Goal: Task Accomplishment & Management: Manage account settings

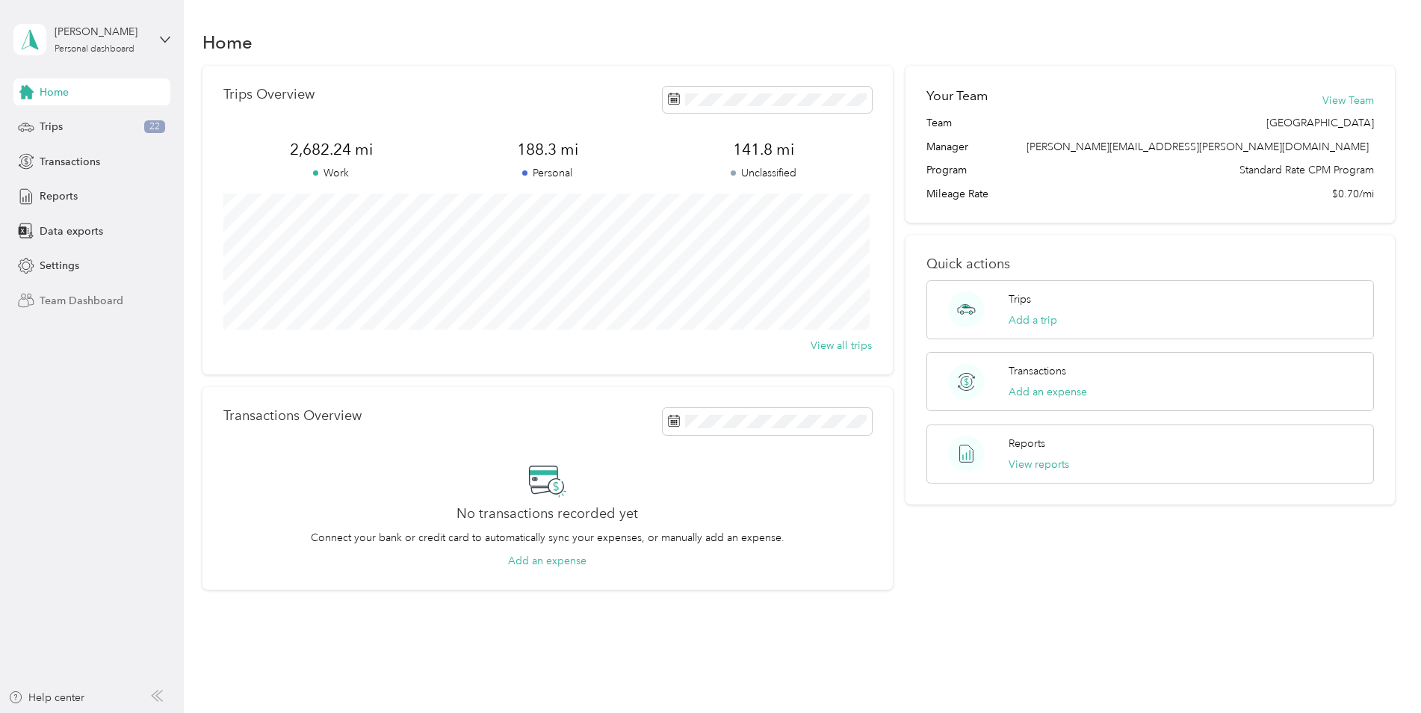
click at [89, 302] on span "Team Dashboard" at bounding box center [82, 301] width 84 height 16
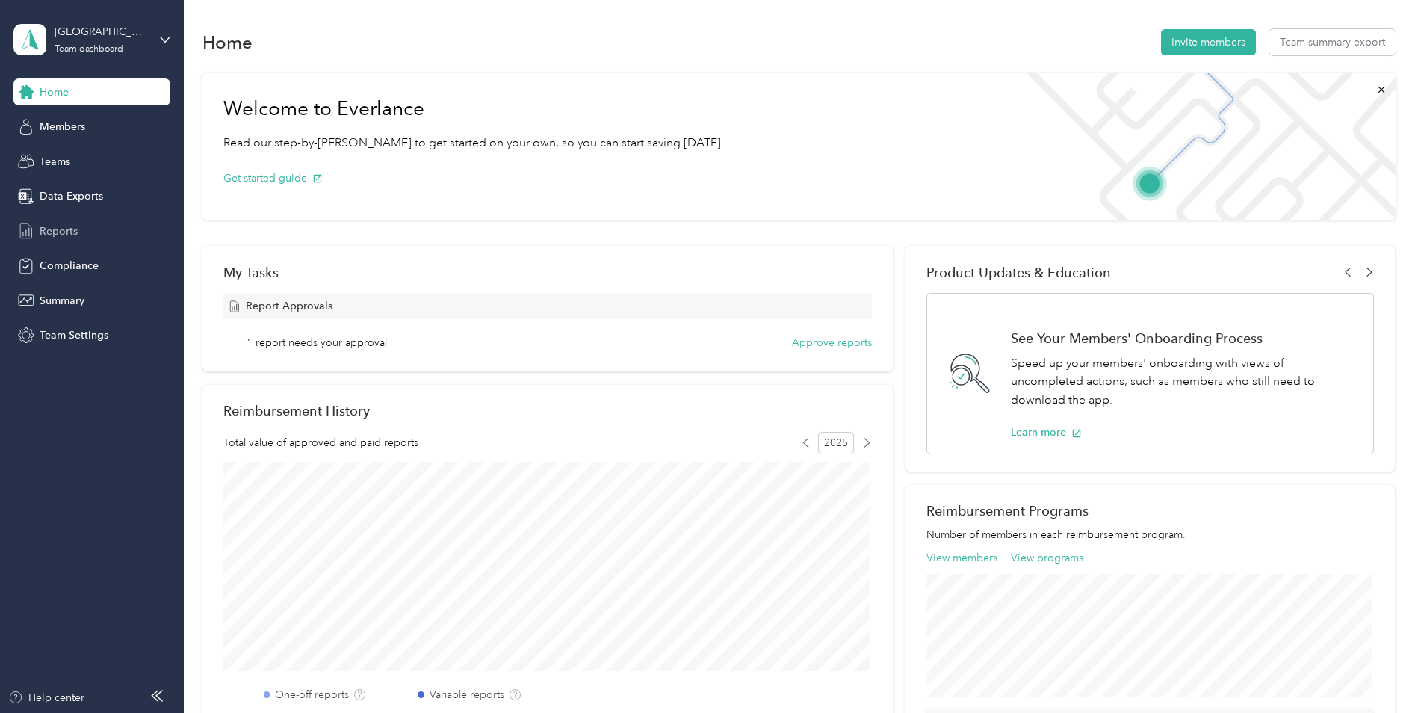
click at [63, 228] on span "Reports" at bounding box center [59, 231] width 38 height 16
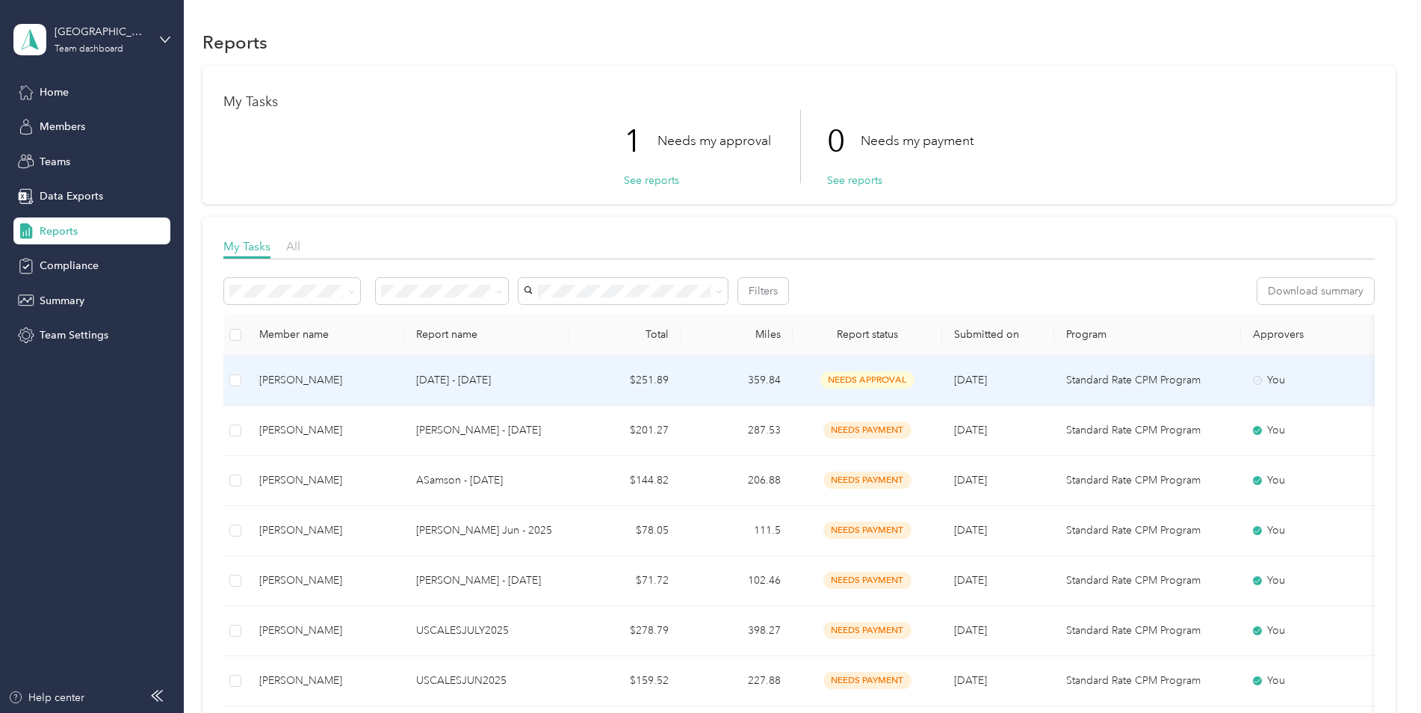
click at [453, 377] on p "[DATE] - [DATE]" at bounding box center [486, 380] width 140 height 16
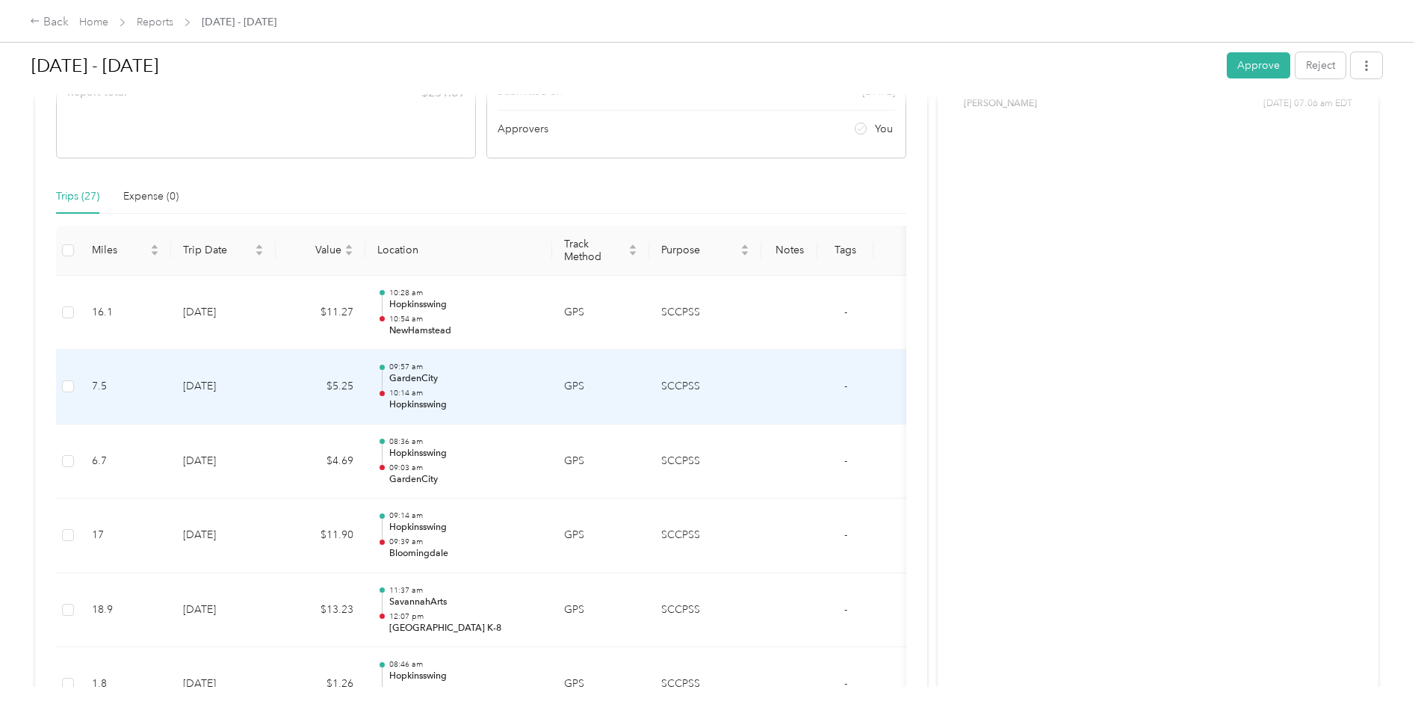
scroll to position [189, 0]
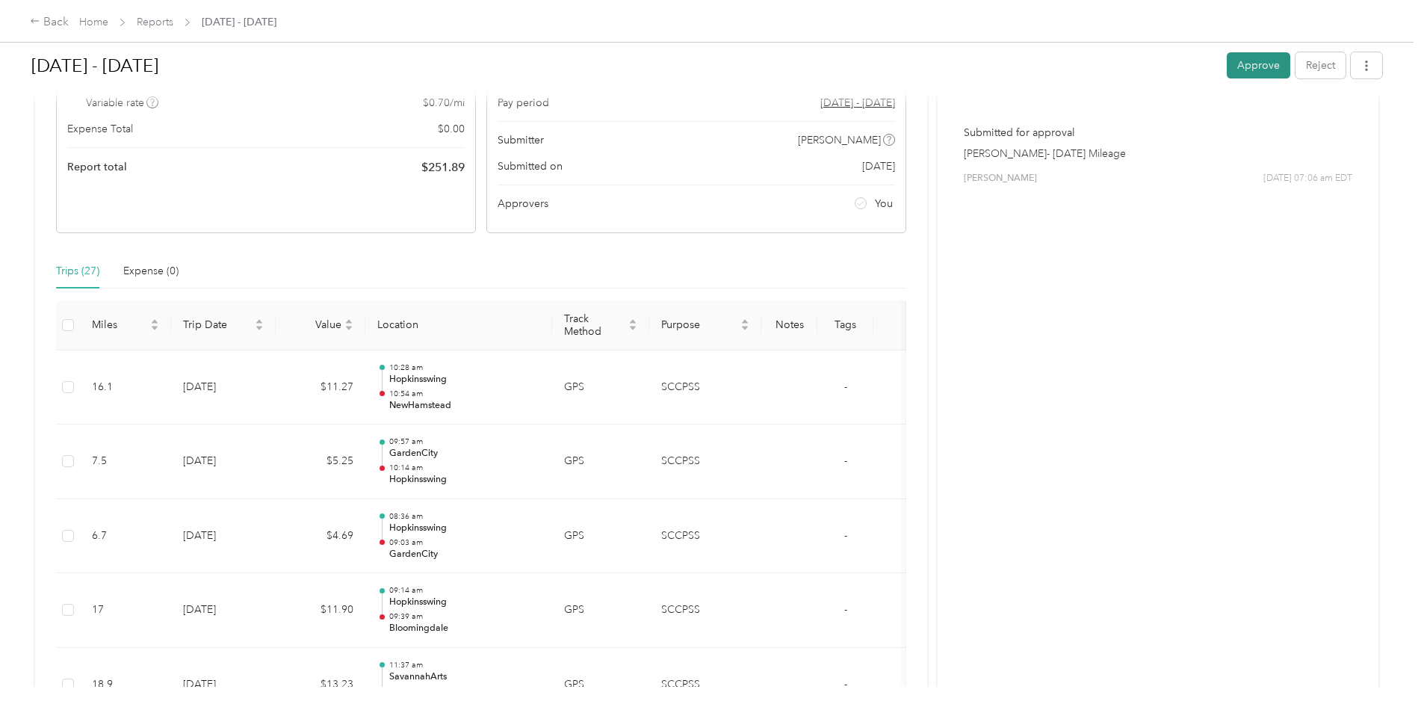
click at [1253, 67] on button "Approve" at bounding box center [1258, 65] width 63 height 26
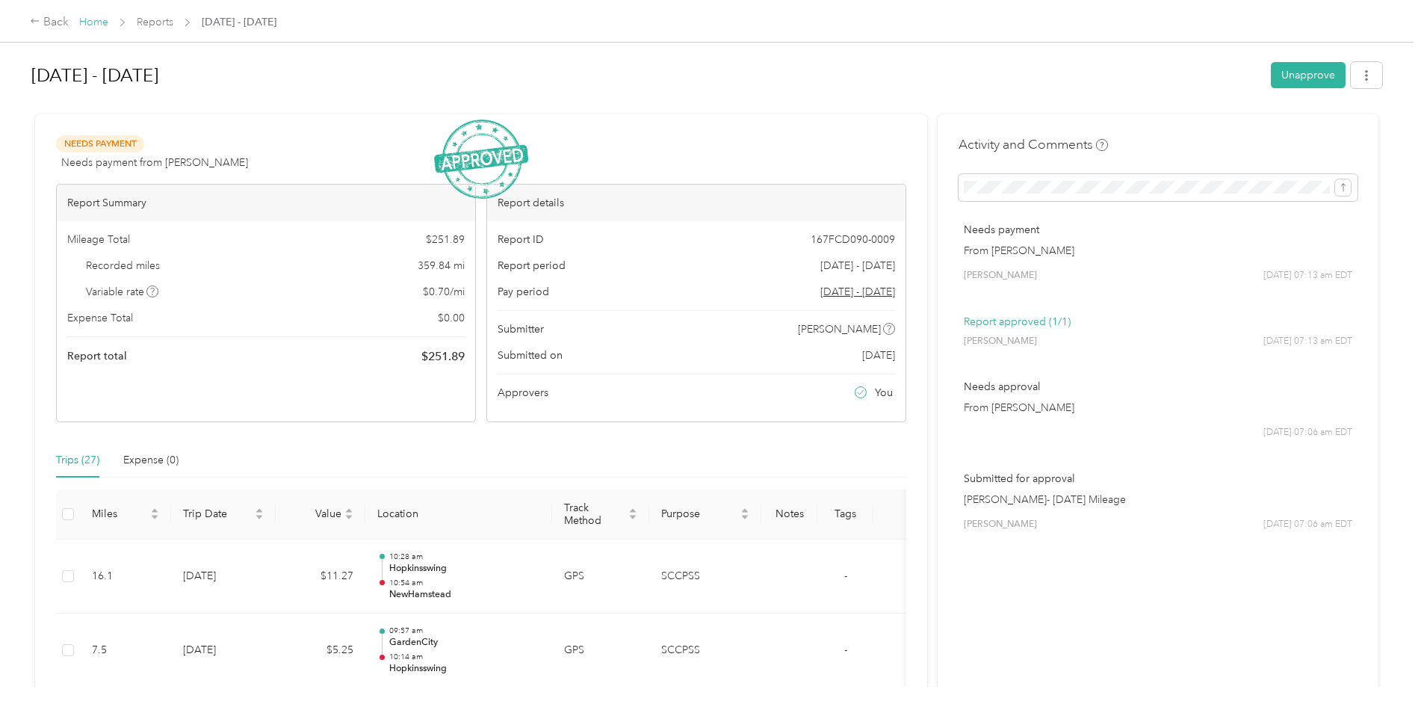
click at [103, 25] on link "Home" at bounding box center [93, 22] width 29 height 13
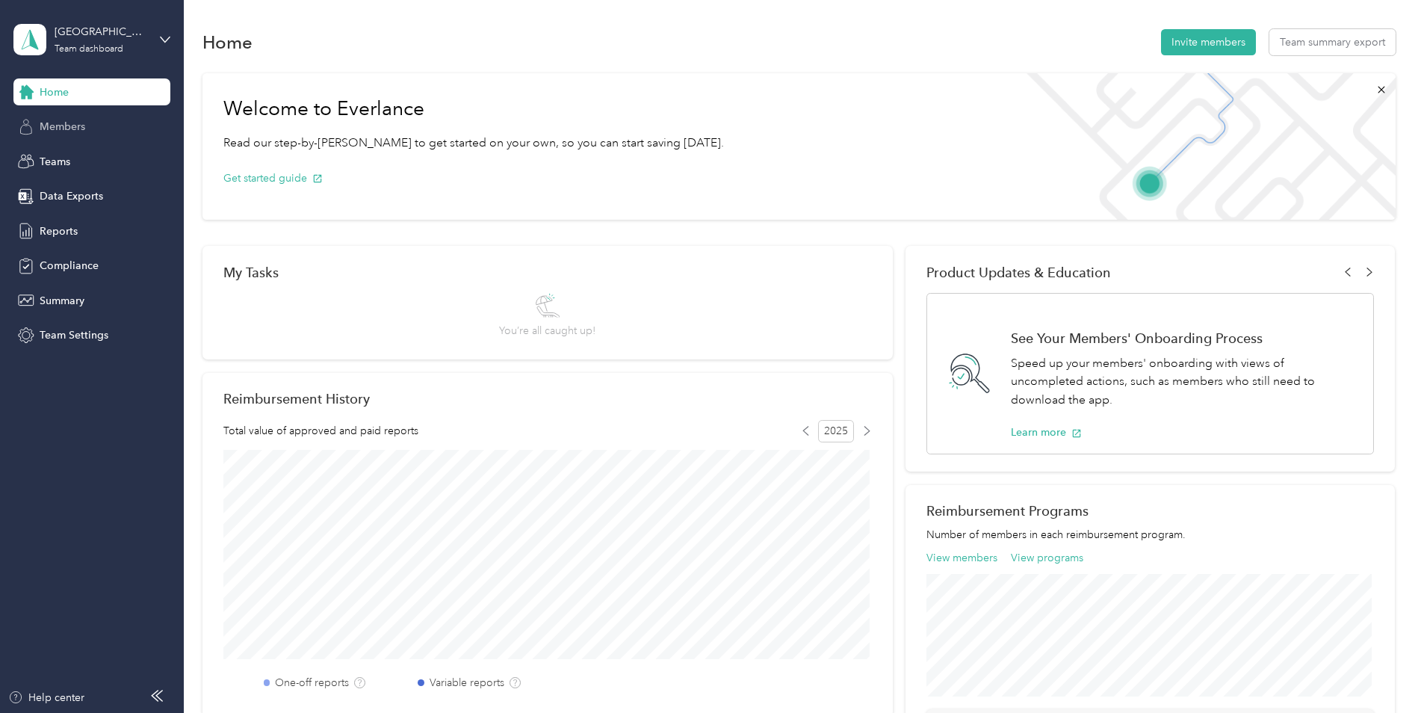
click at [68, 131] on span "Members" at bounding box center [63, 127] width 46 height 16
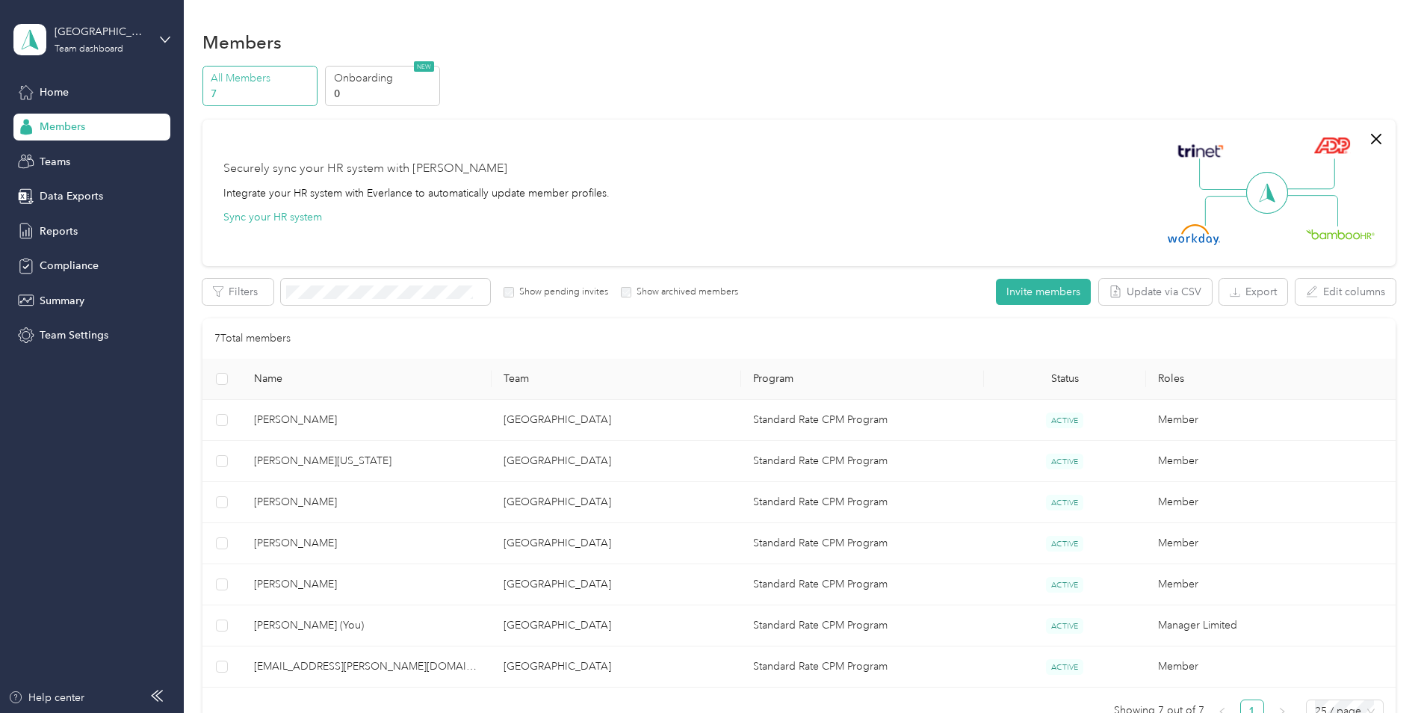
scroll to position [149, 0]
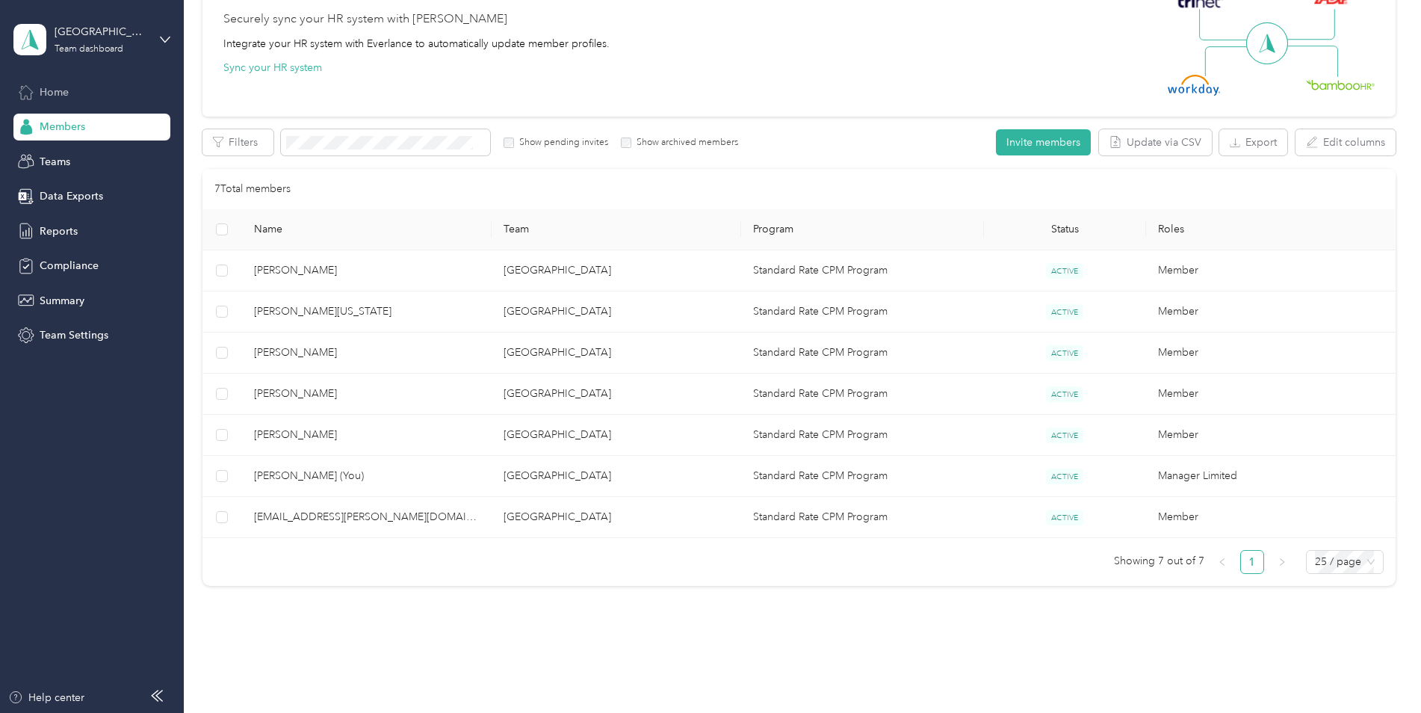
click at [57, 85] on span "Home" at bounding box center [54, 92] width 29 height 16
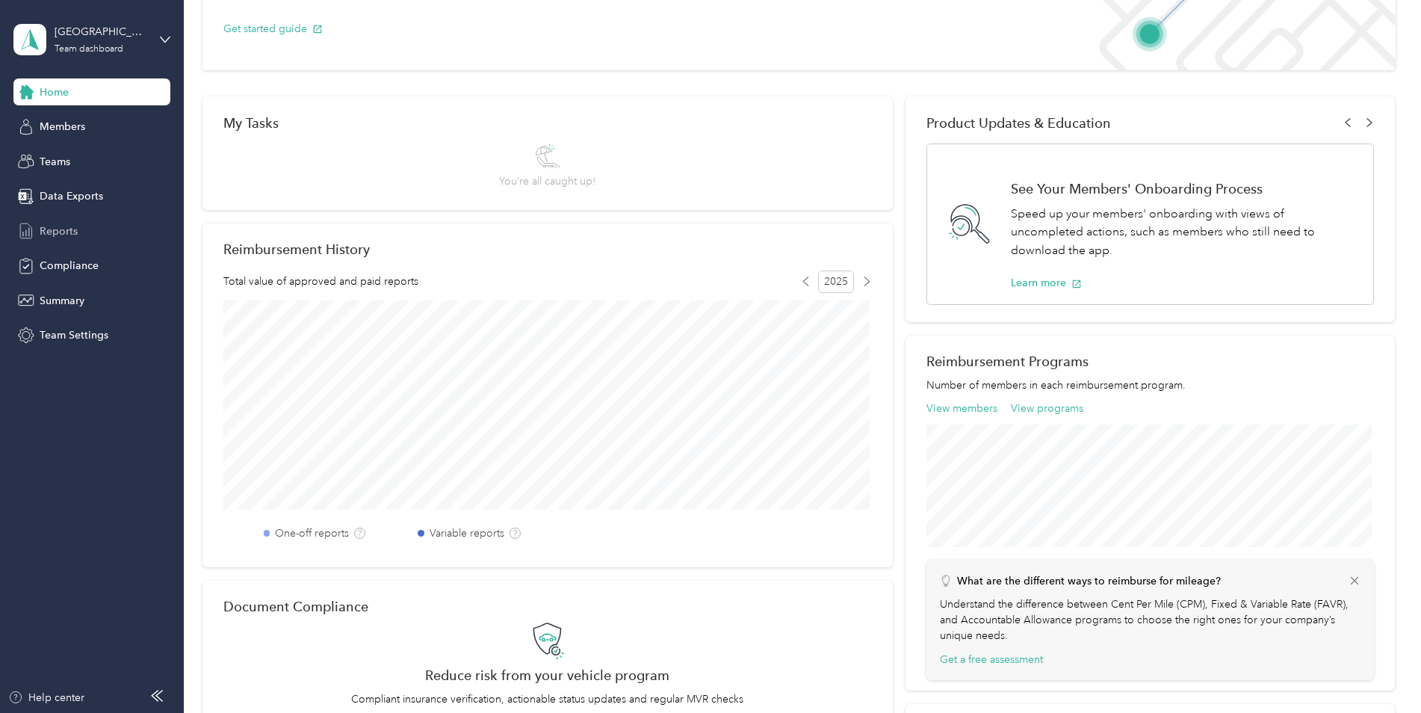
click at [63, 236] on span "Reports" at bounding box center [59, 231] width 38 height 16
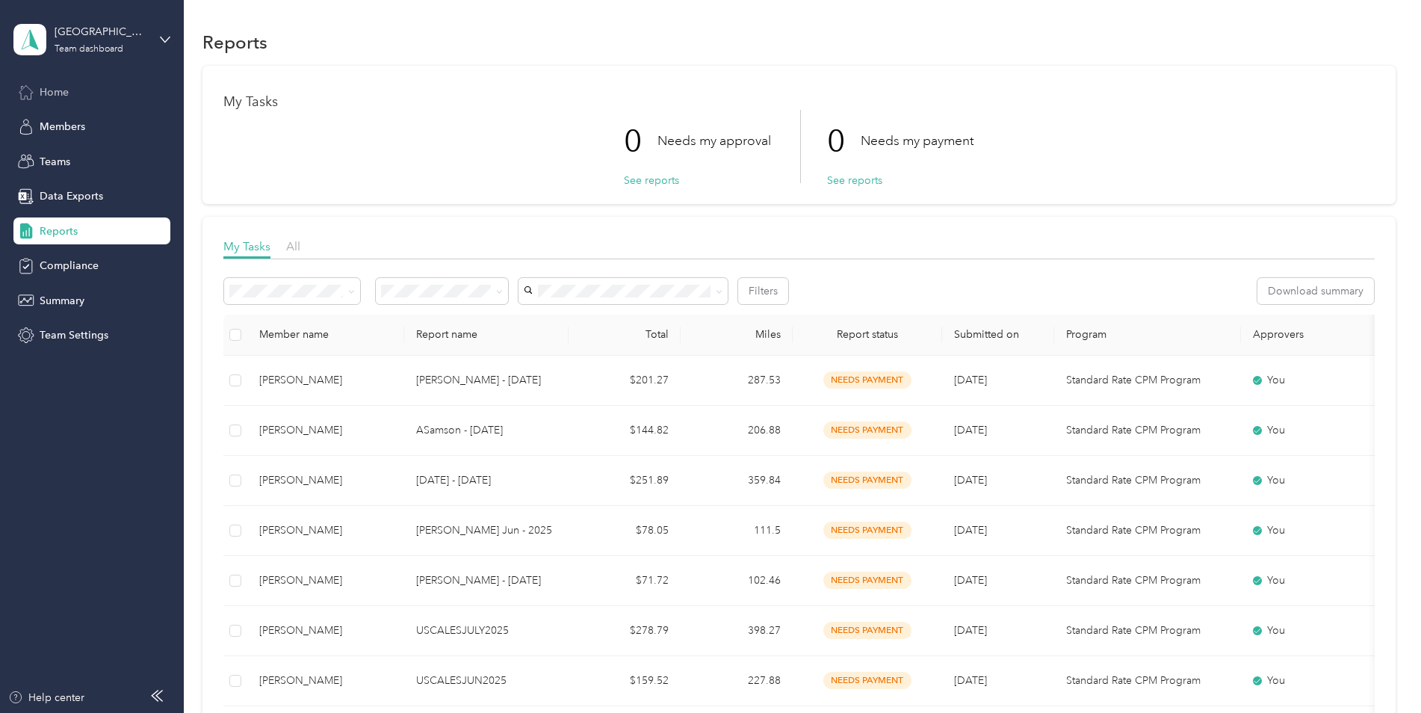
click at [51, 87] on span "Home" at bounding box center [54, 92] width 29 height 16
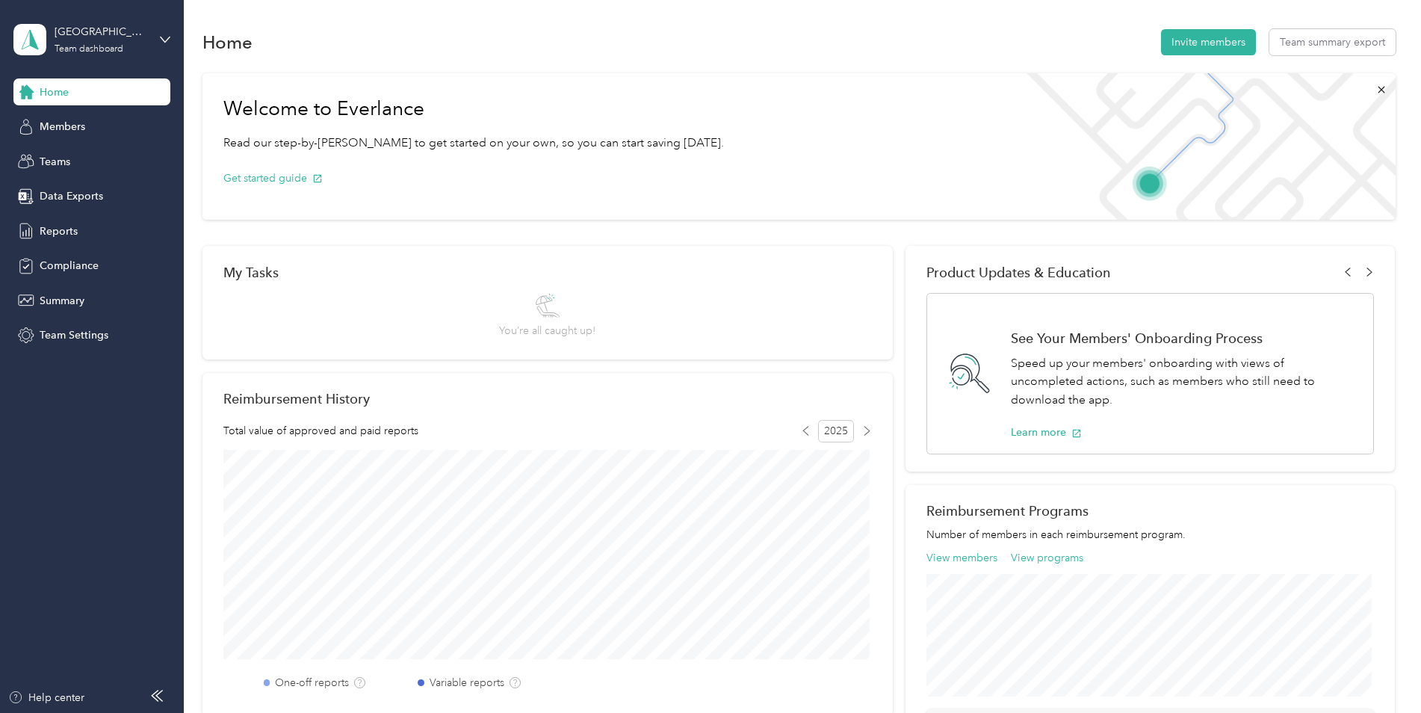
click at [31, 108] on div "Home Members Teams Data Exports Reports Compliance Summary Team Settings" at bounding box center [91, 213] width 157 height 270
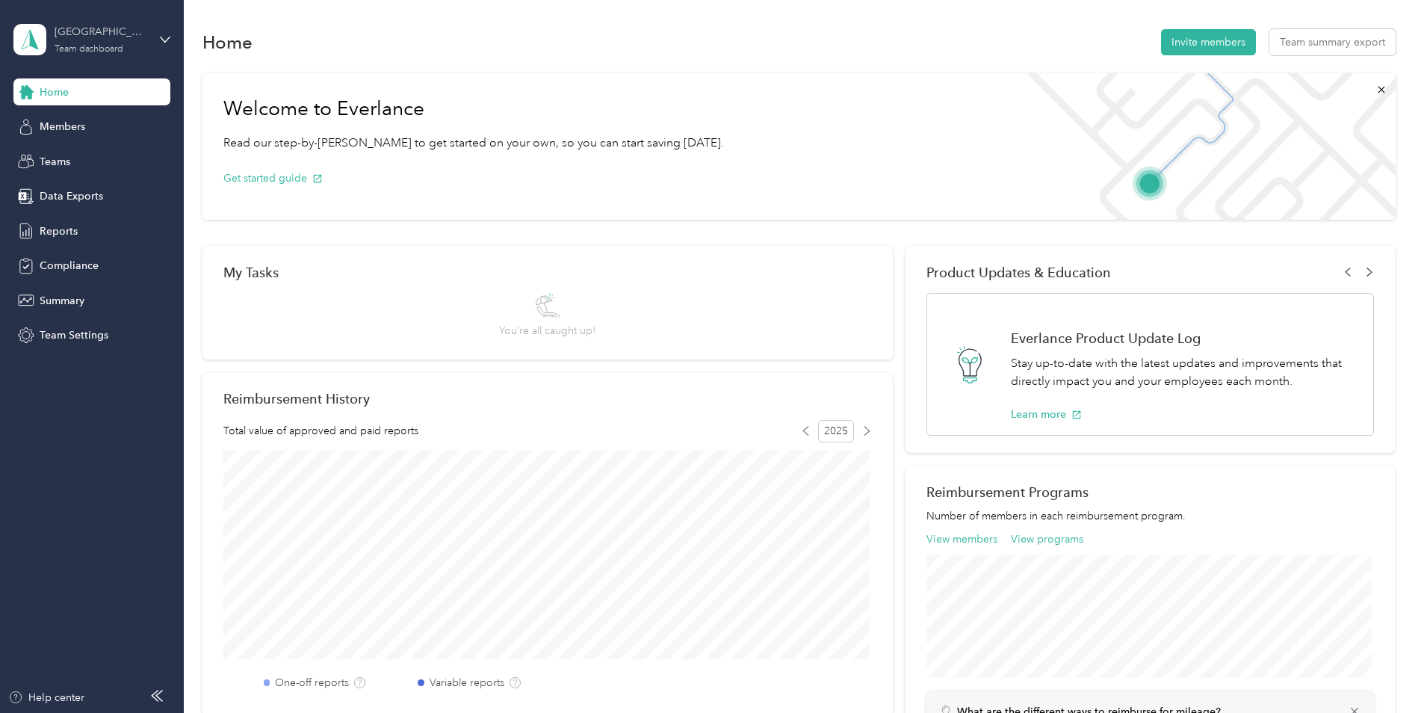
click at [75, 46] on div "Team dashboard" at bounding box center [89, 49] width 69 height 9
click at [68, 158] on div "Personal dashboard" at bounding box center [74, 157] width 94 height 16
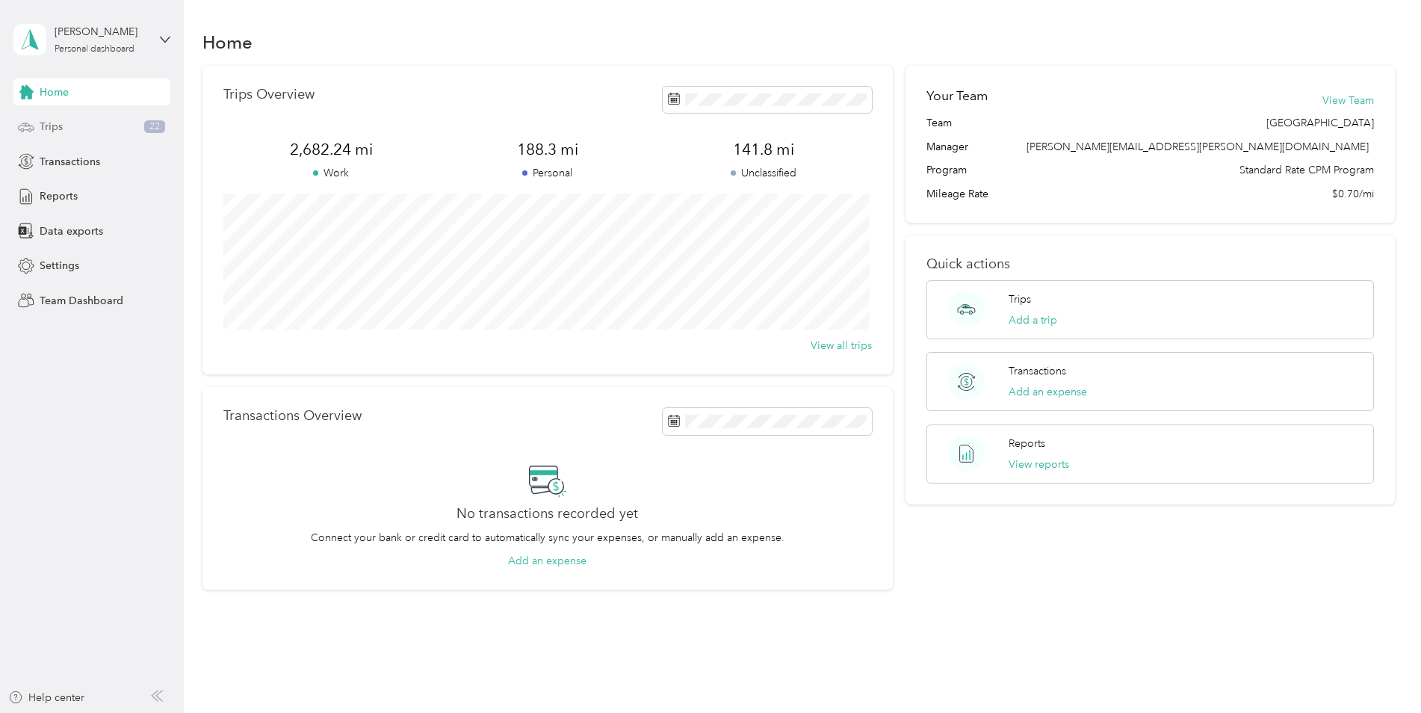
click at [64, 127] on div "Trips 22" at bounding box center [91, 127] width 157 height 27
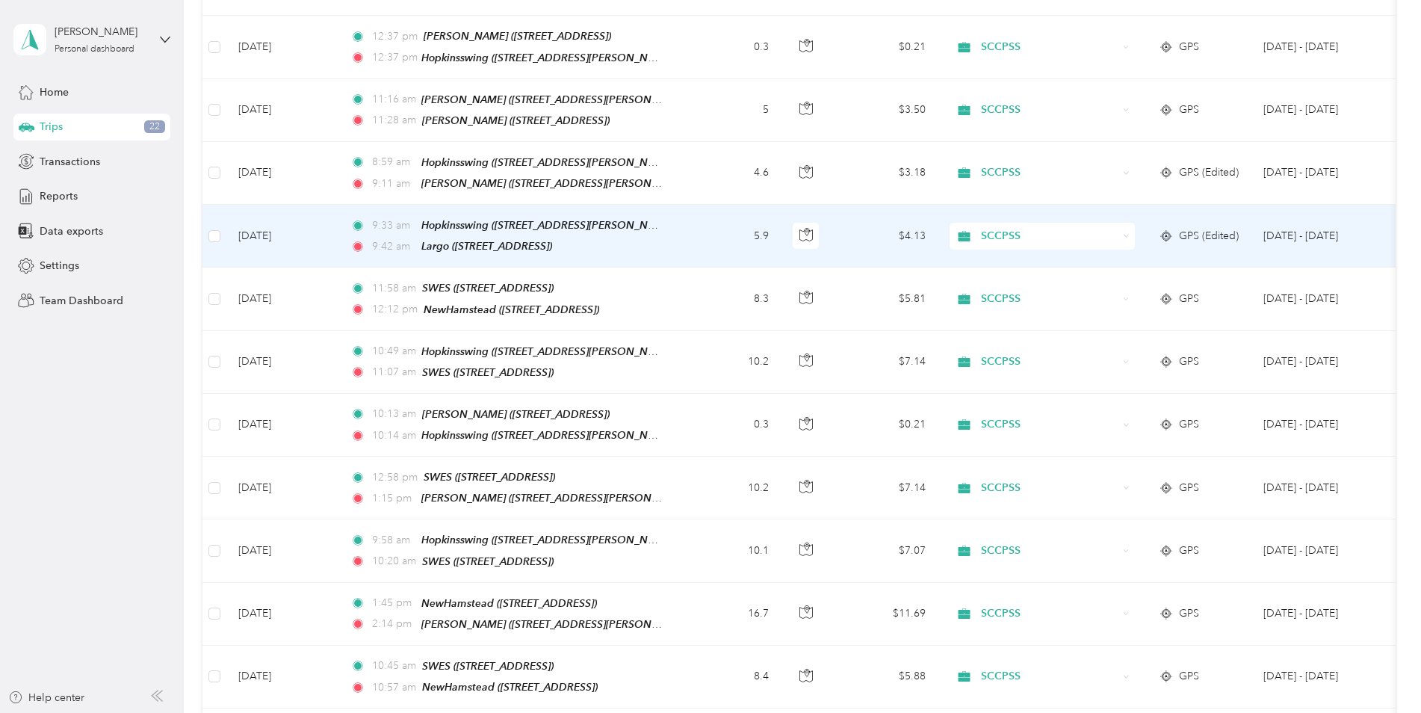
scroll to position [598, 0]
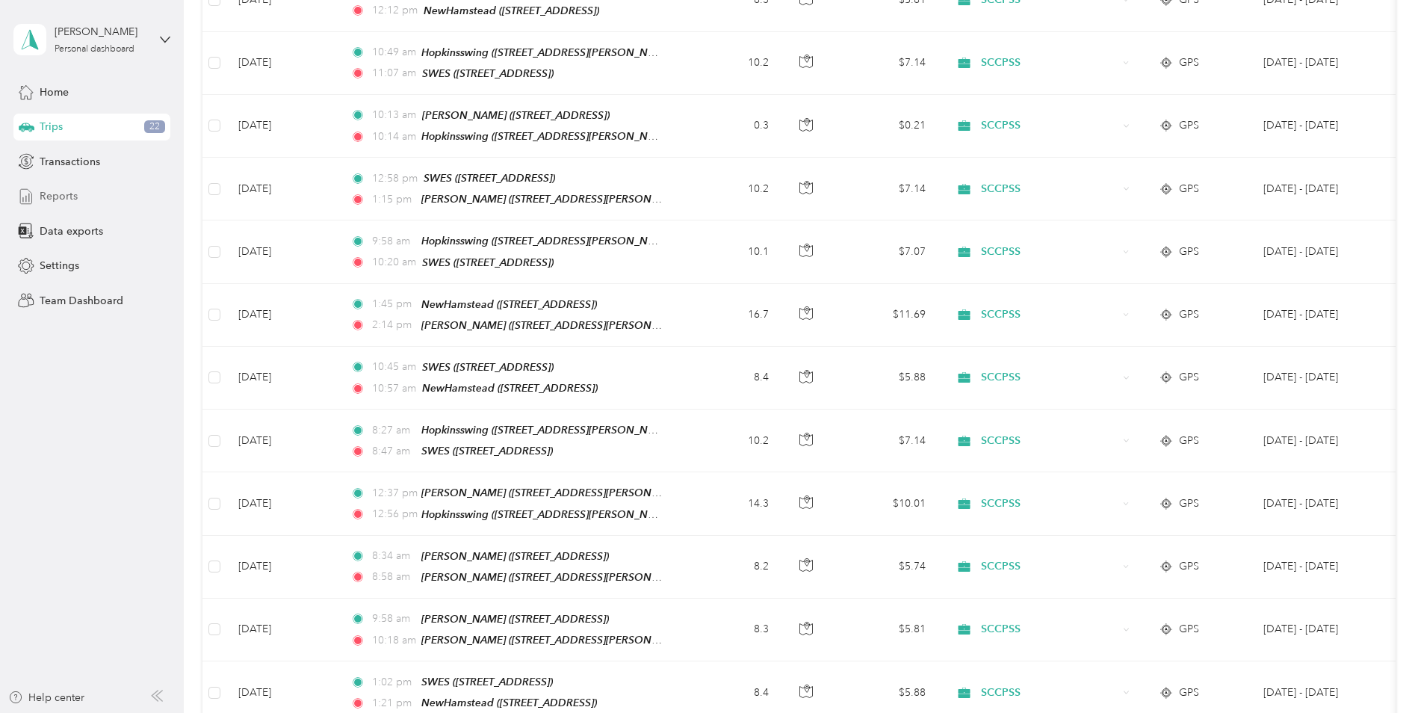
click at [75, 199] on span "Reports" at bounding box center [59, 196] width 38 height 16
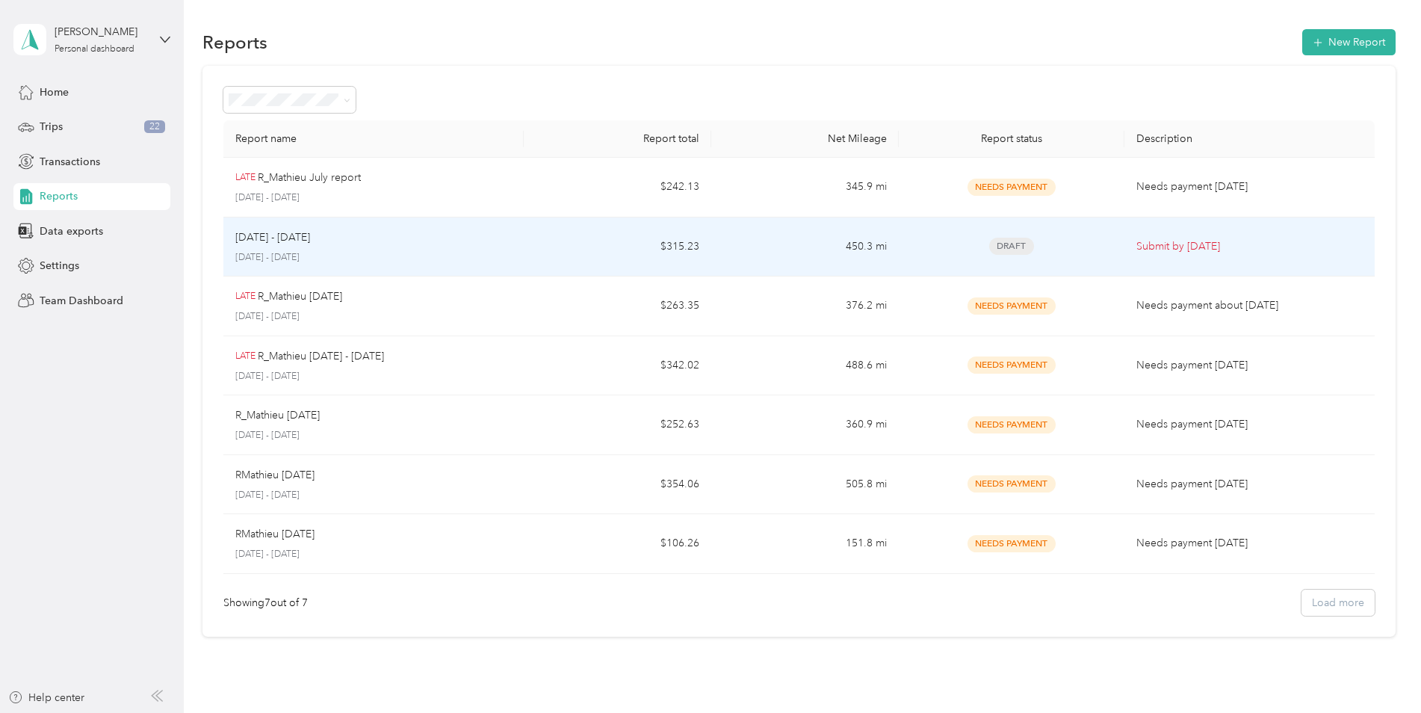
click at [453, 257] on p "August 1 - 31, 2025" at bounding box center [373, 257] width 276 height 13
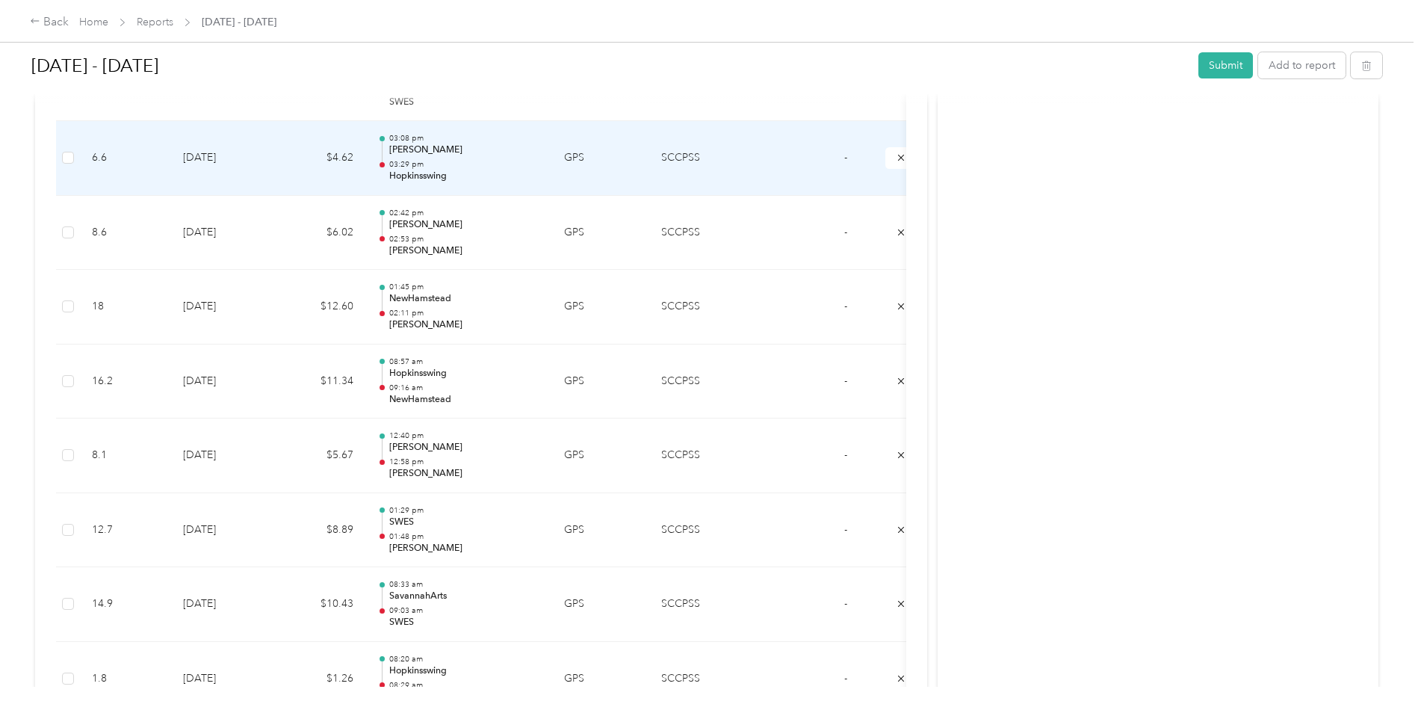
scroll to position [2824, 0]
click at [599, 163] on td "GPS (Edited)" at bounding box center [600, 159] width 97 height 75
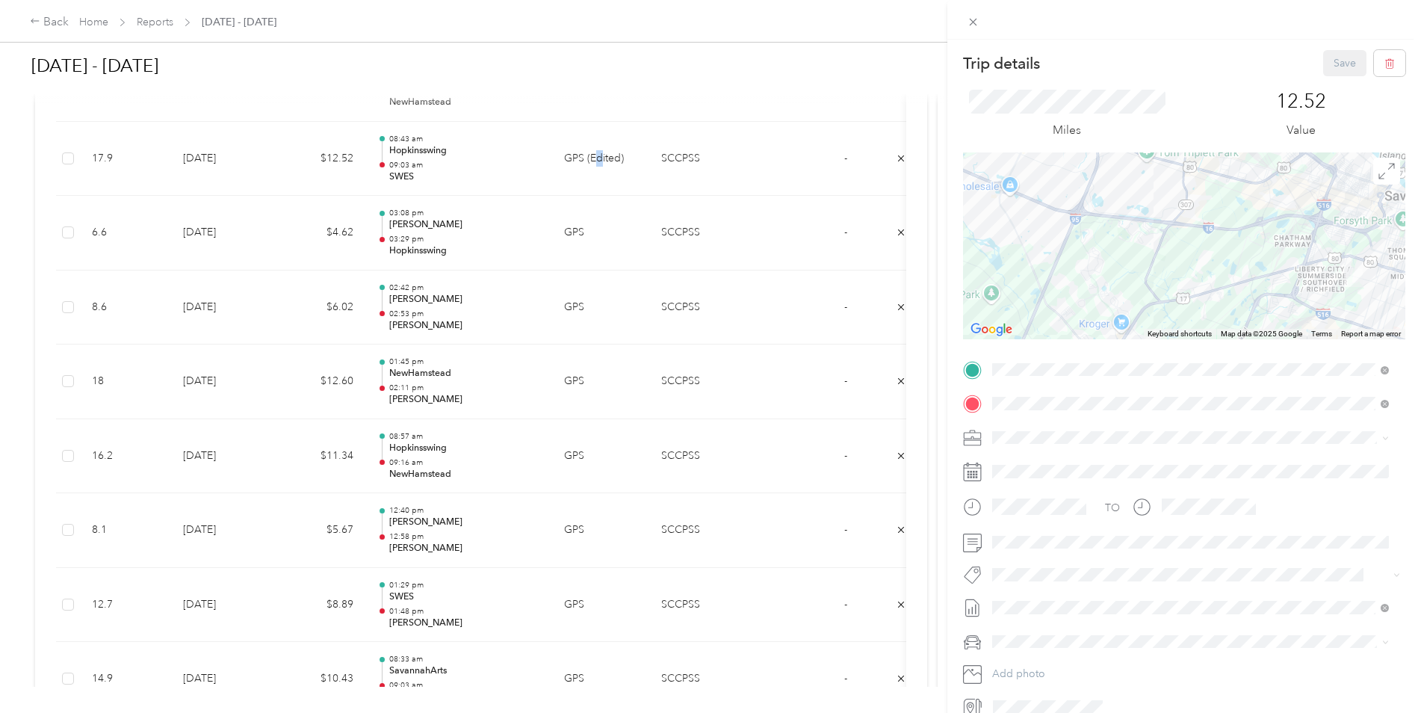
drag, startPoint x: 1138, startPoint y: 201, endPoint x: 1104, endPoint y: 267, distance: 73.8
click at [1104, 267] on div at bounding box center [1184, 245] width 442 height 187
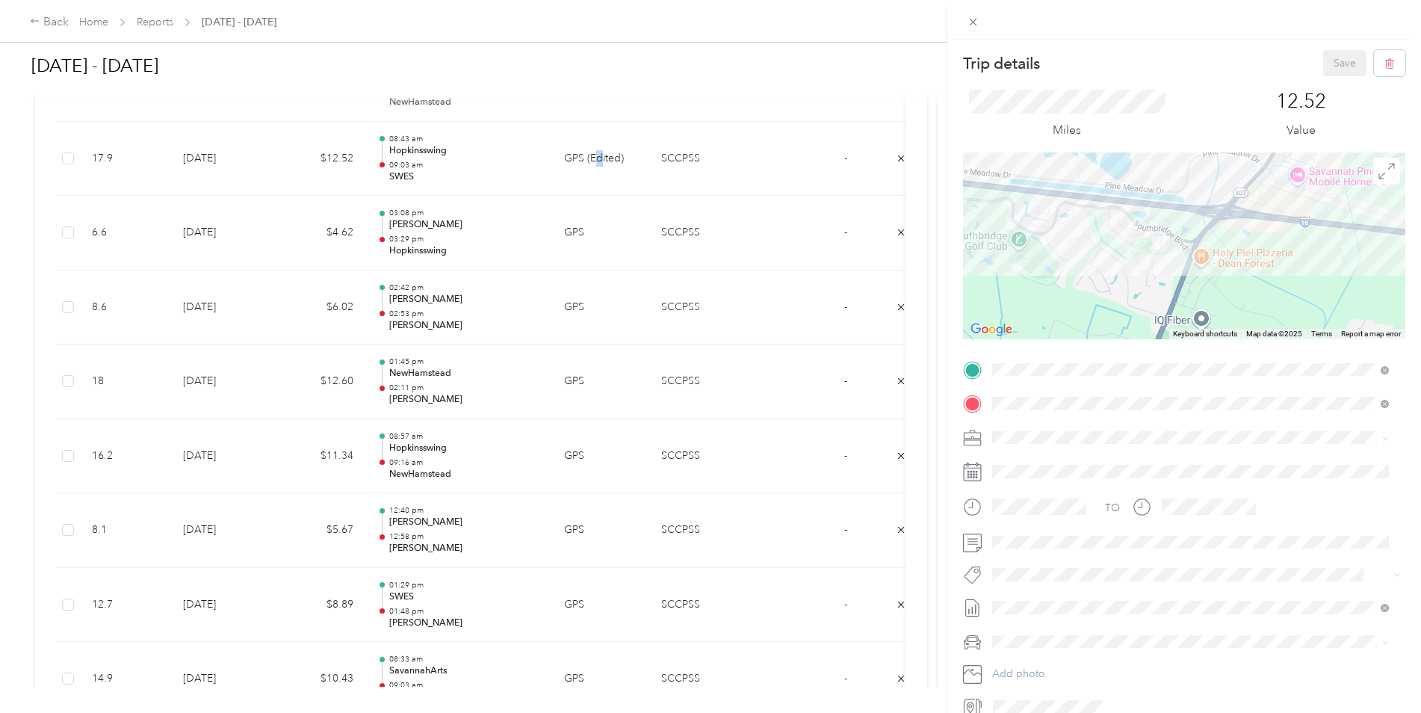
drag, startPoint x: 1208, startPoint y: 226, endPoint x: 1153, endPoint y: 285, distance: 81.4
click at [1153, 286] on div at bounding box center [1184, 245] width 442 height 187
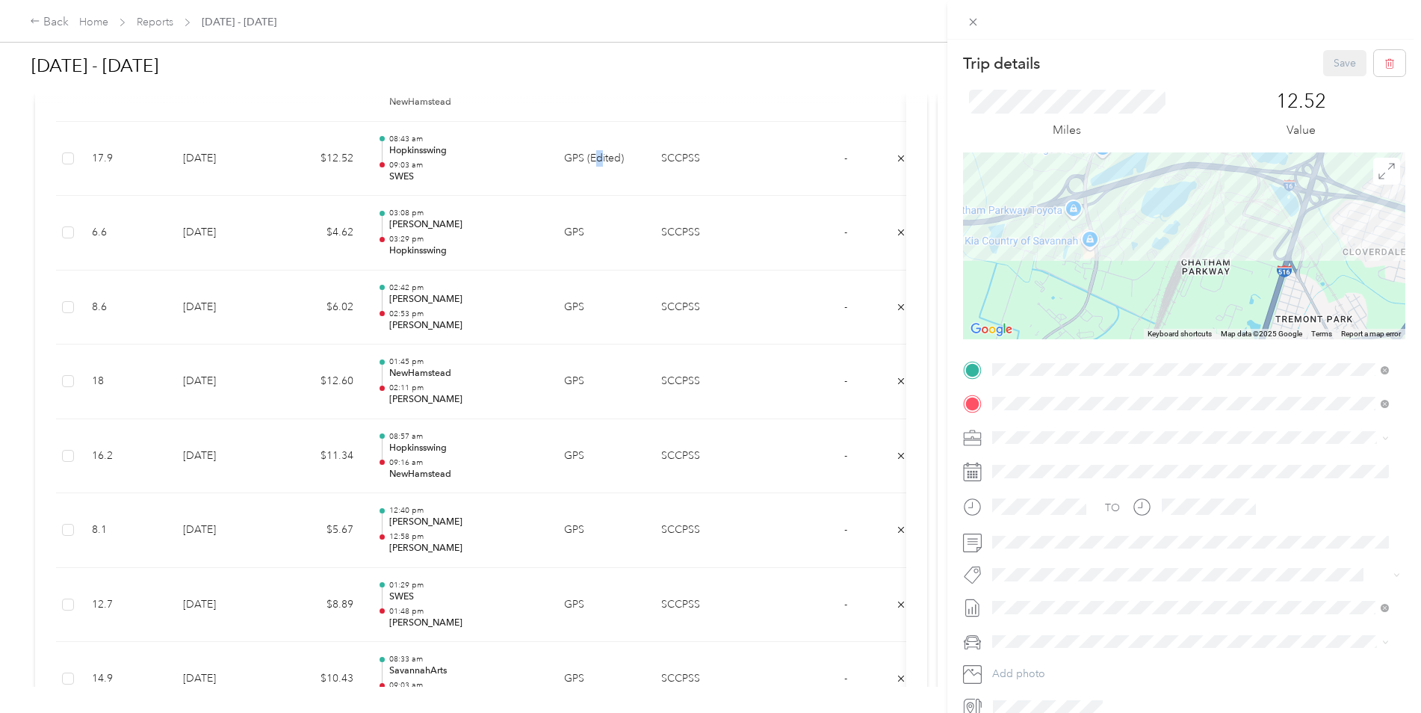
drag, startPoint x: 1329, startPoint y: 259, endPoint x: 862, endPoint y: 247, distance: 467.1
click at [862, 247] on div "Trip details Save This trip cannot be edited because it is either under review,…" at bounding box center [710, 356] width 1421 height 713
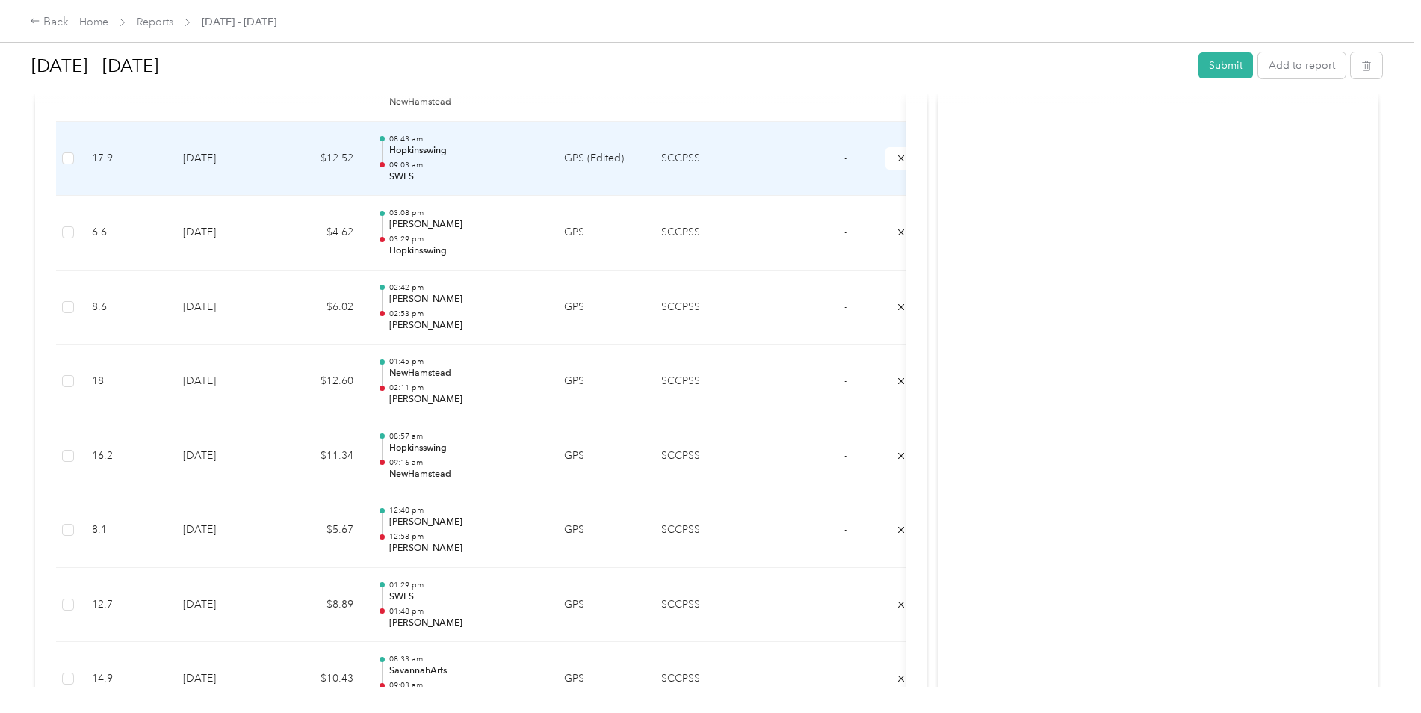
click at [586, 163] on td "GPS (Edited)" at bounding box center [600, 159] width 97 height 75
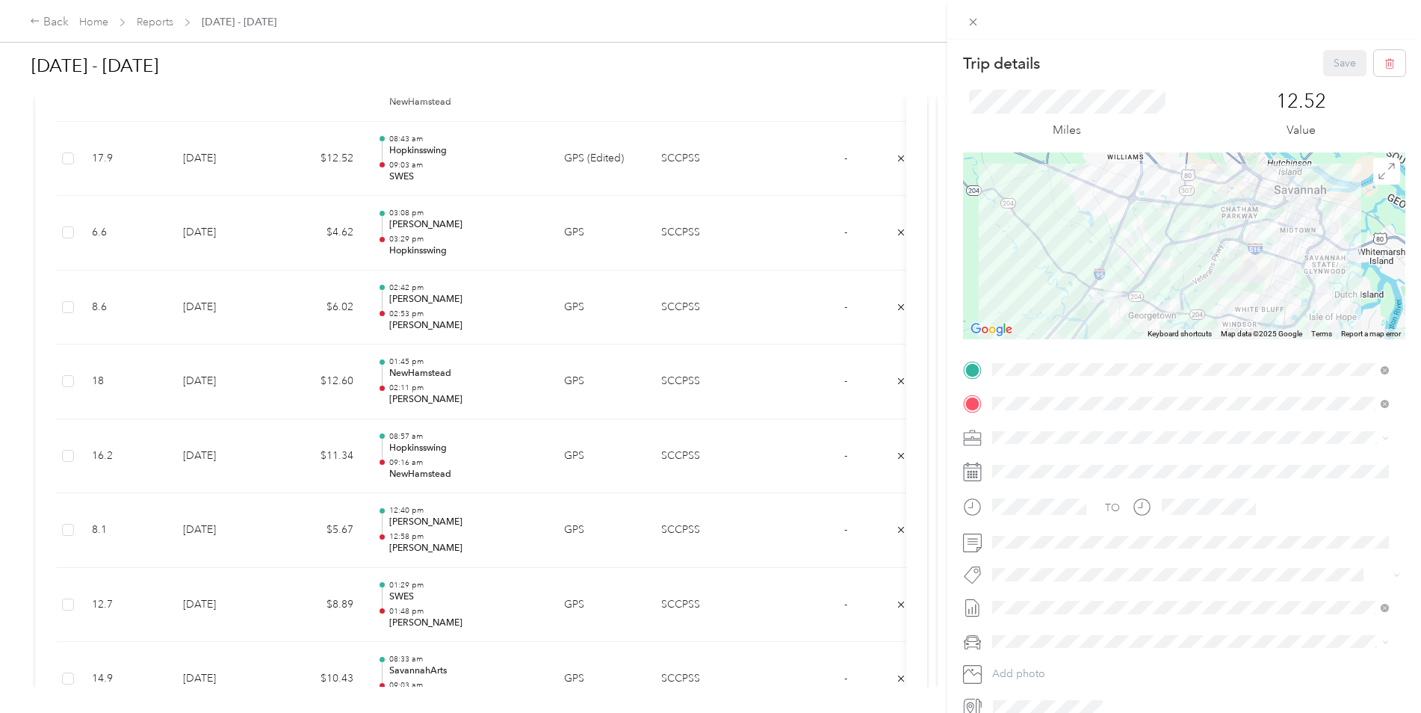
click at [749, 253] on div "Trip details Save This trip cannot be edited because it is either under review,…" at bounding box center [710, 356] width 1421 height 713
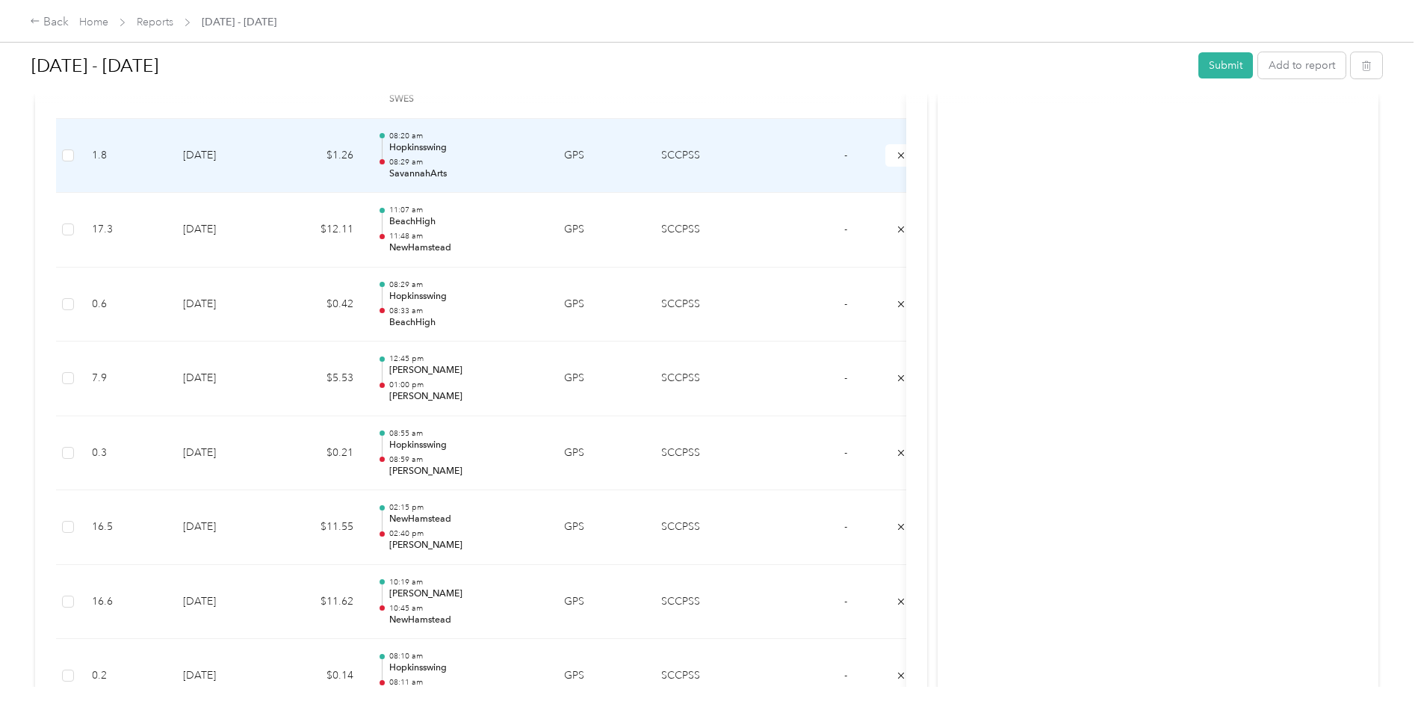
scroll to position [3496, 0]
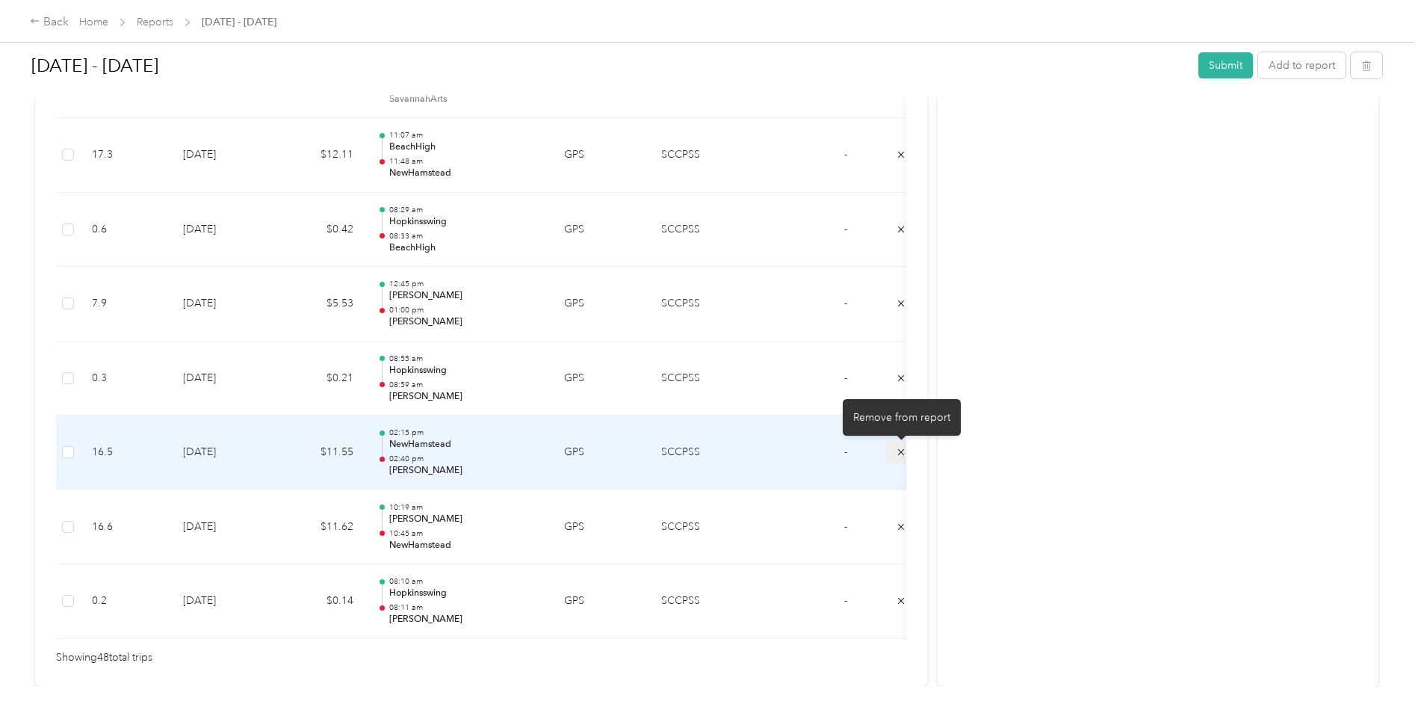
click at [901, 451] on icon "submit" at bounding box center [901, 452] width 10 height 10
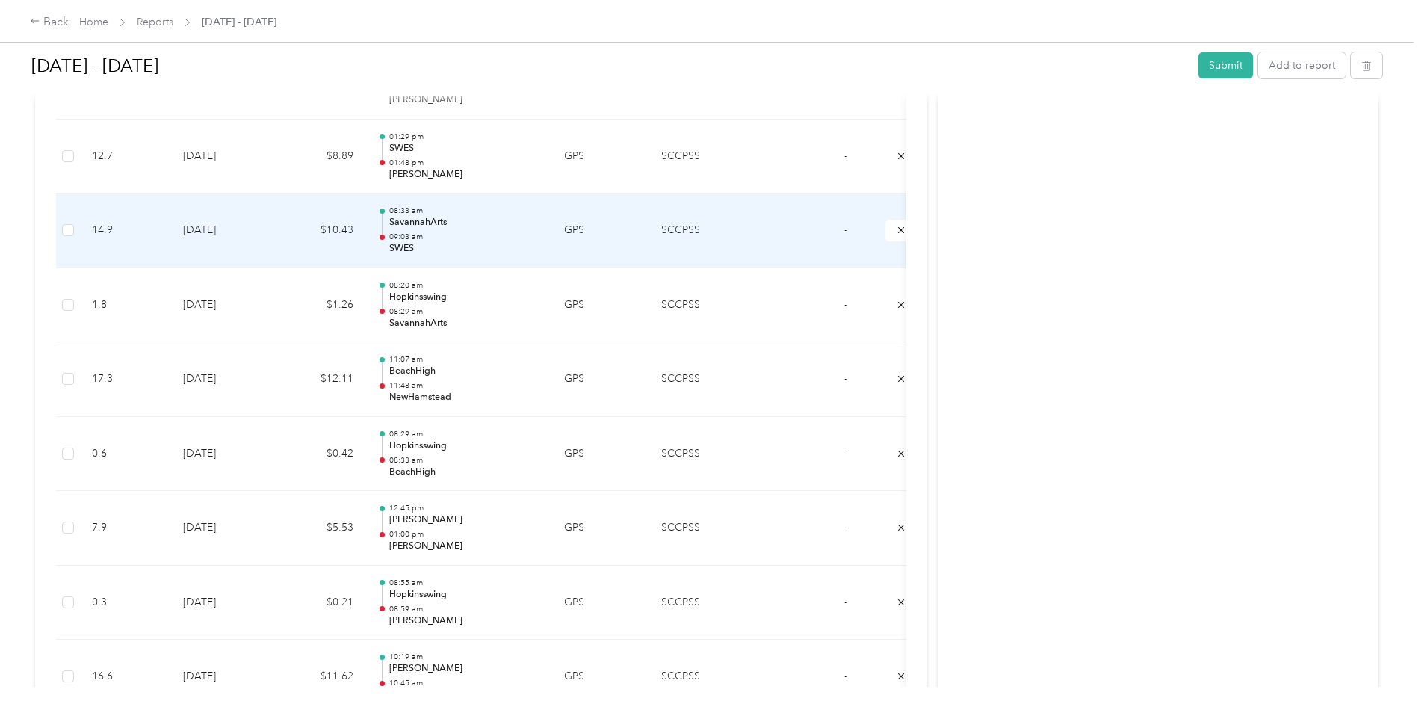
scroll to position [3197, 0]
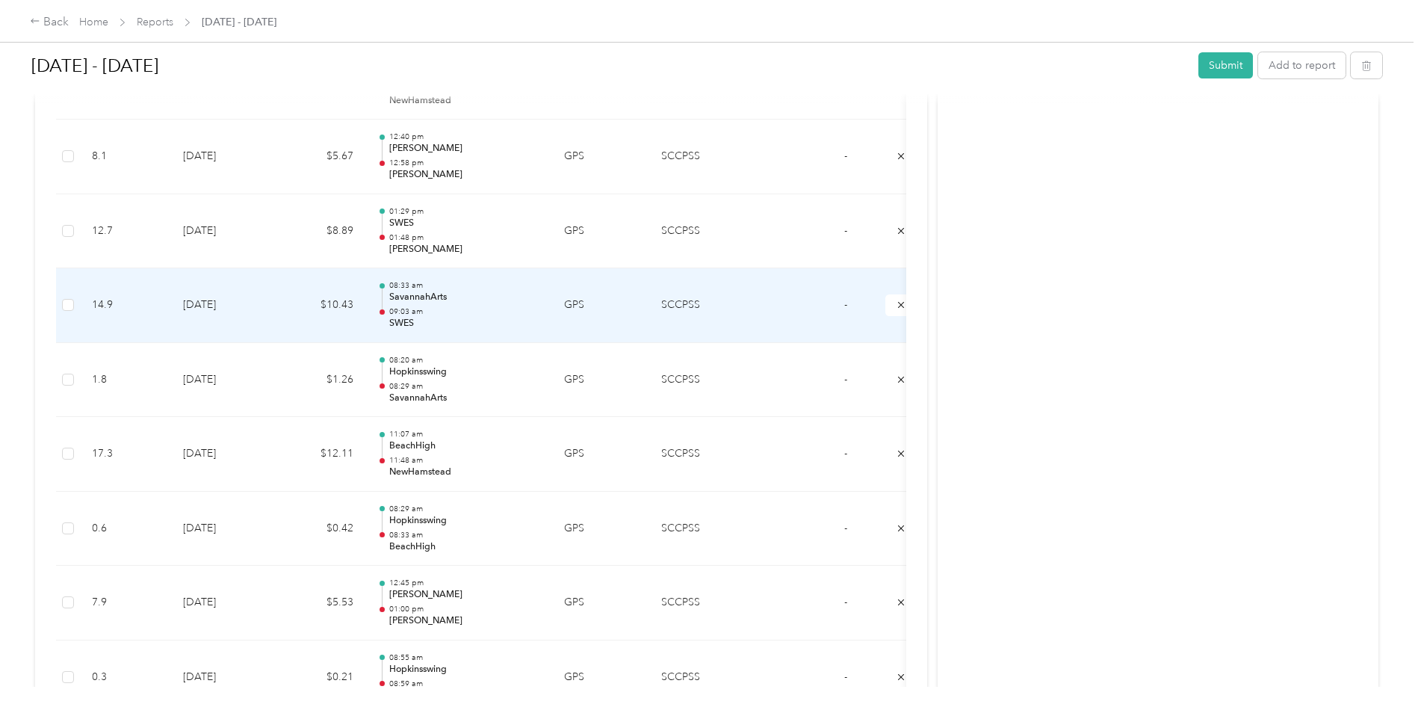
click at [575, 302] on td "GPS" at bounding box center [600, 305] width 97 height 75
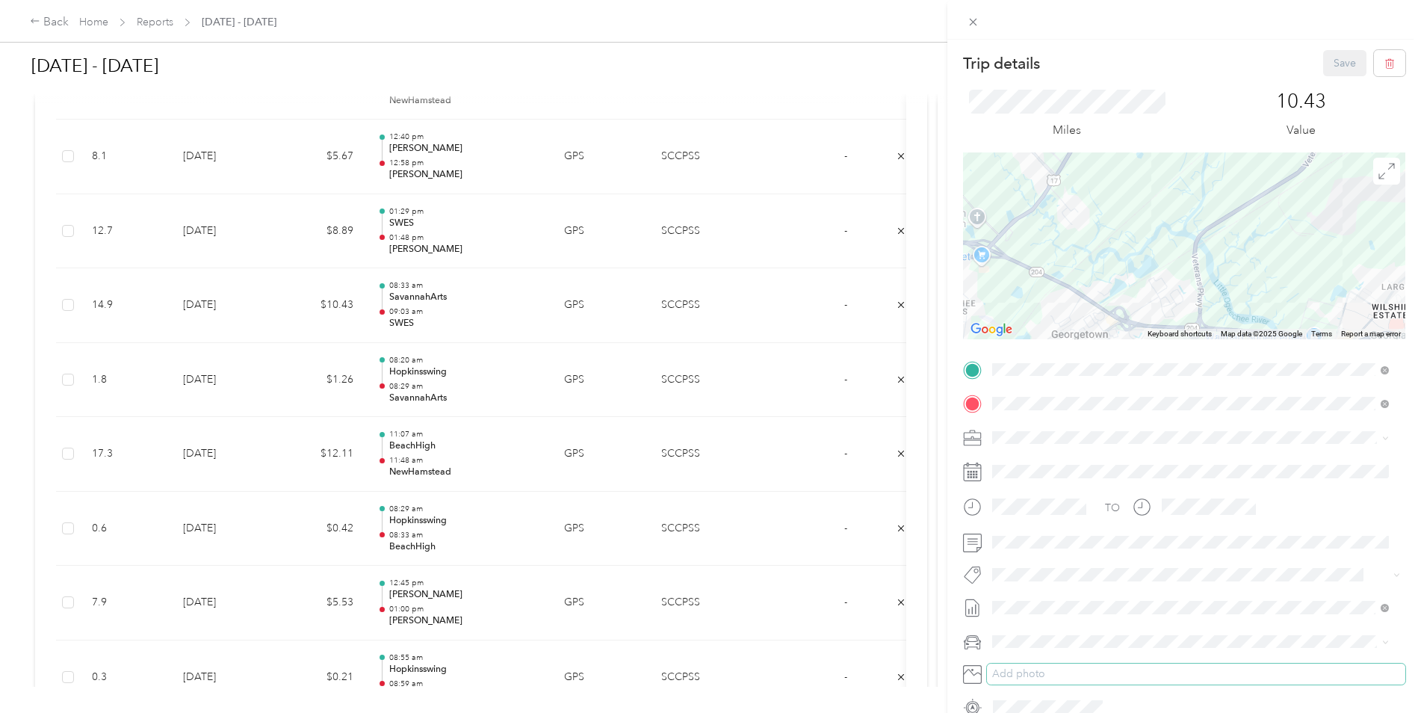
scroll to position [72, 0]
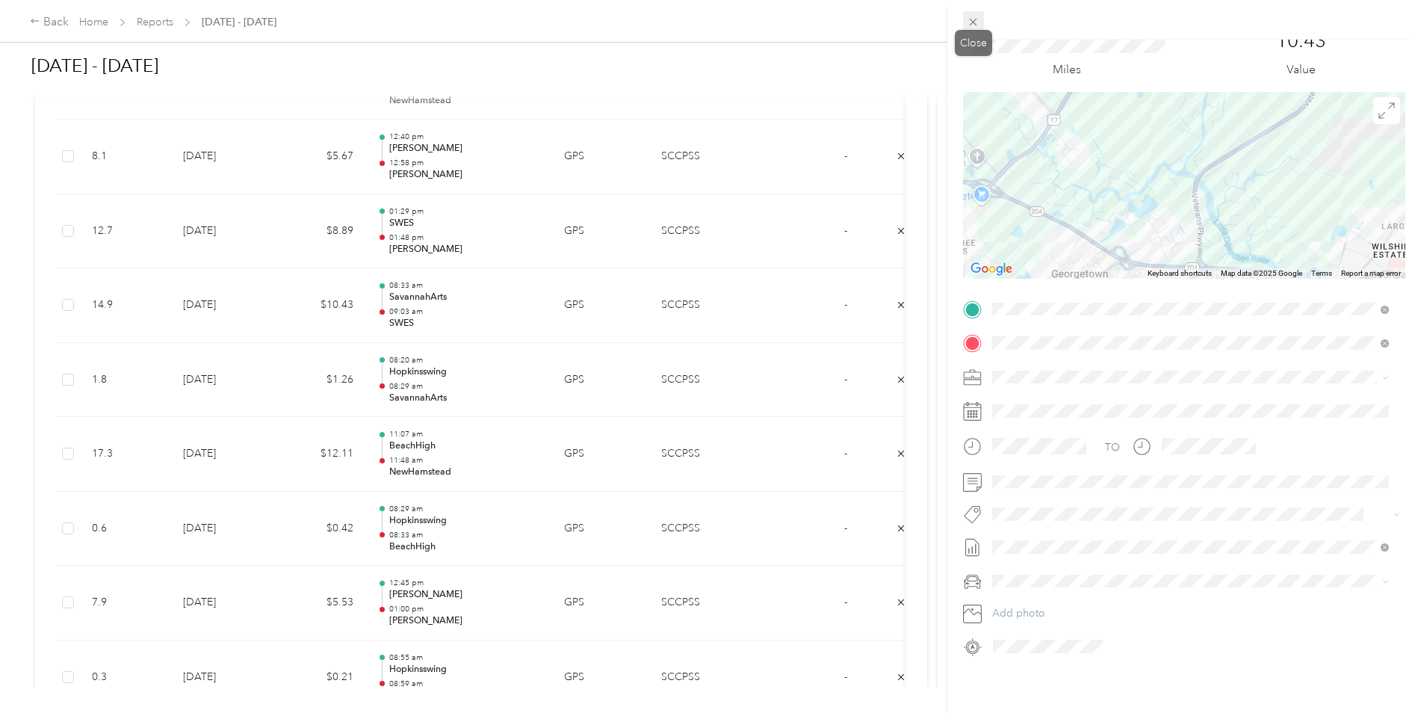
click at [973, 20] on icon at bounding box center [973, 22] width 13 height 13
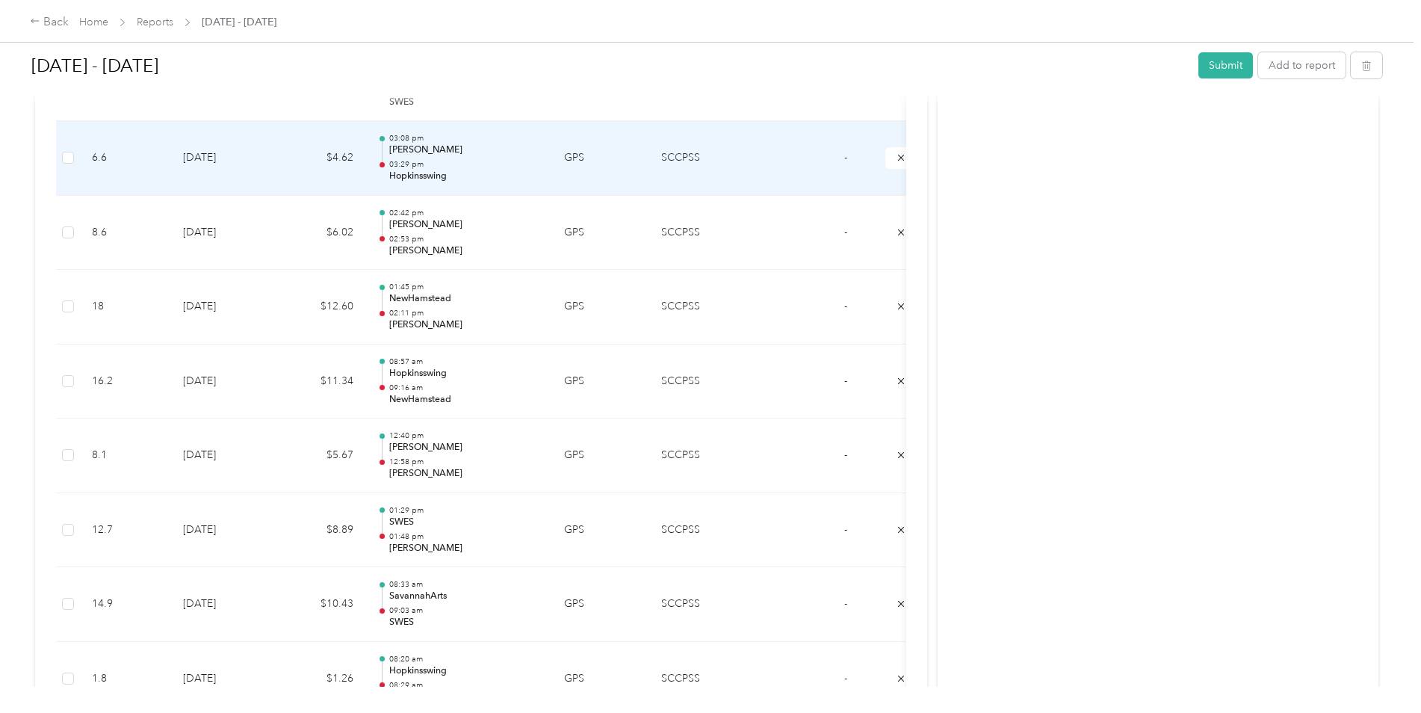
scroll to position [2824, 0]
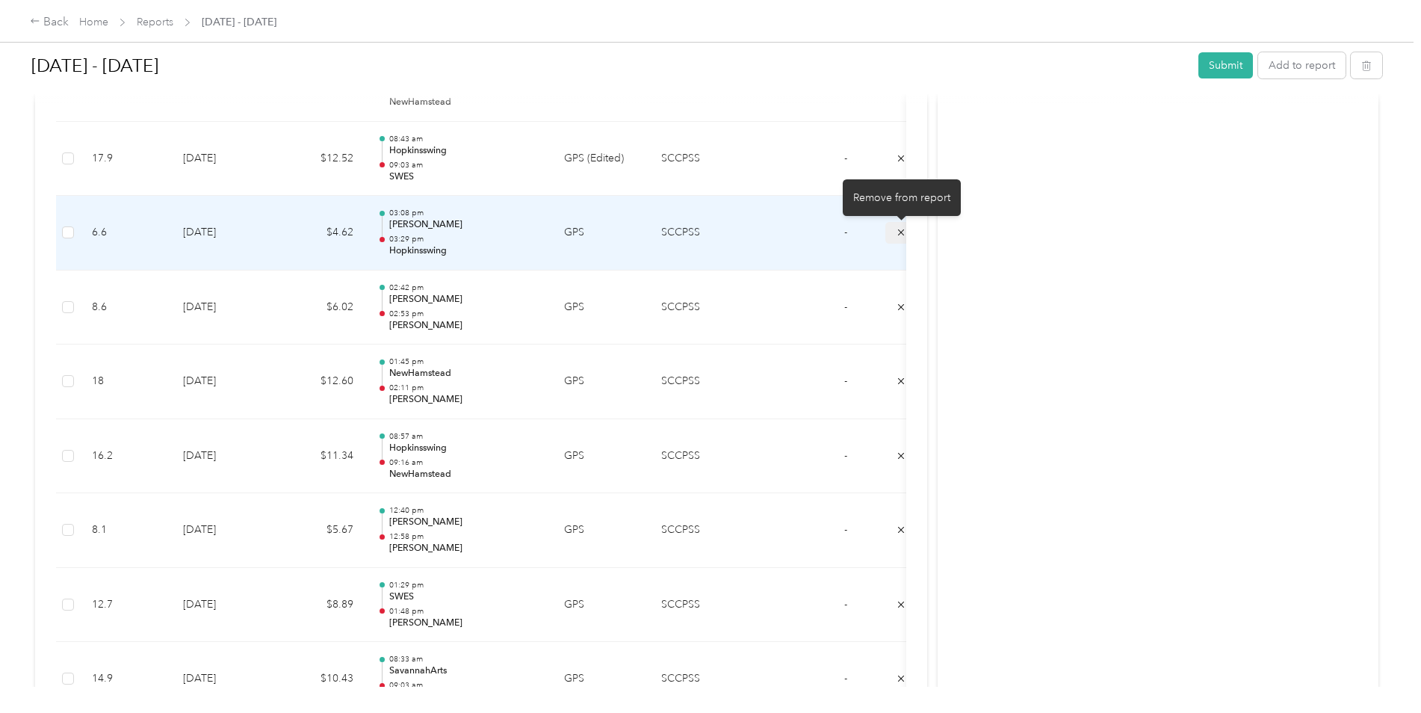
click at [899, 232] on icon "submit" at bounding box center [901, 232] width 10 height 10
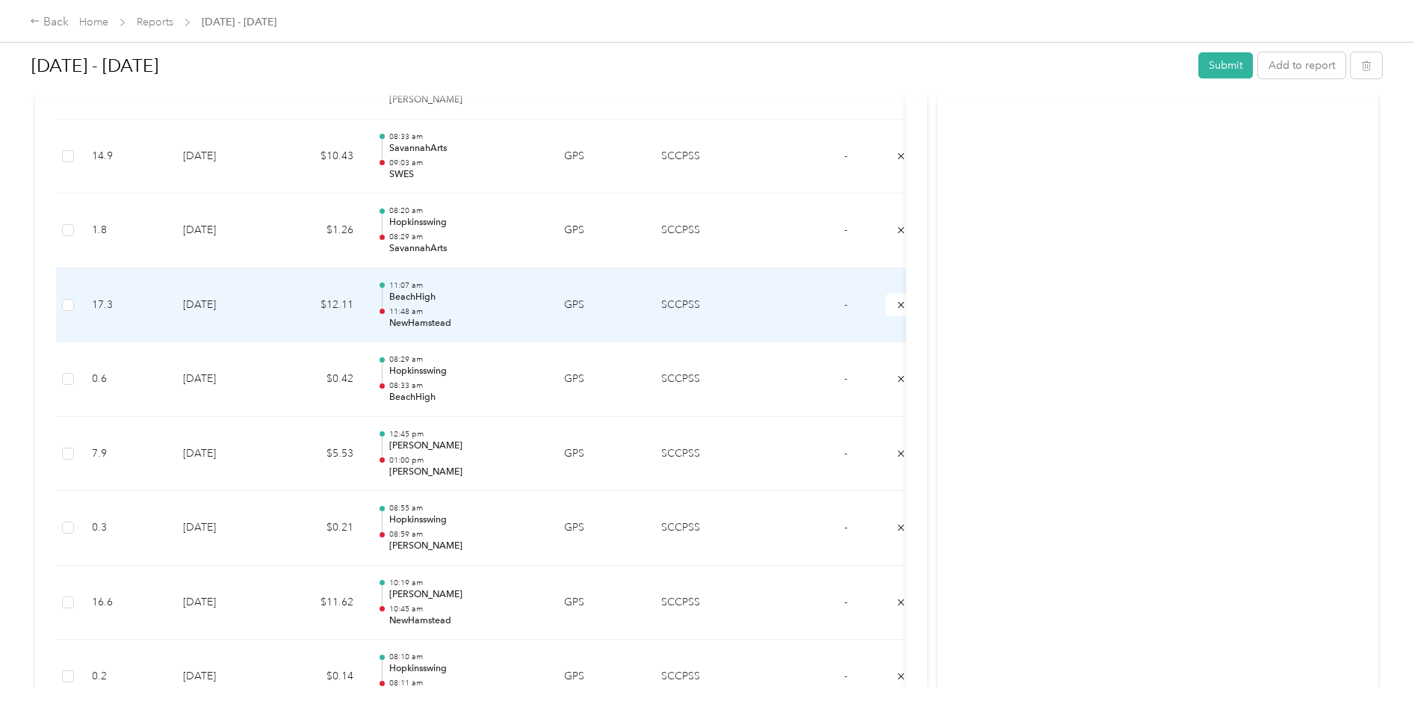
scroll to position [3422, 0]
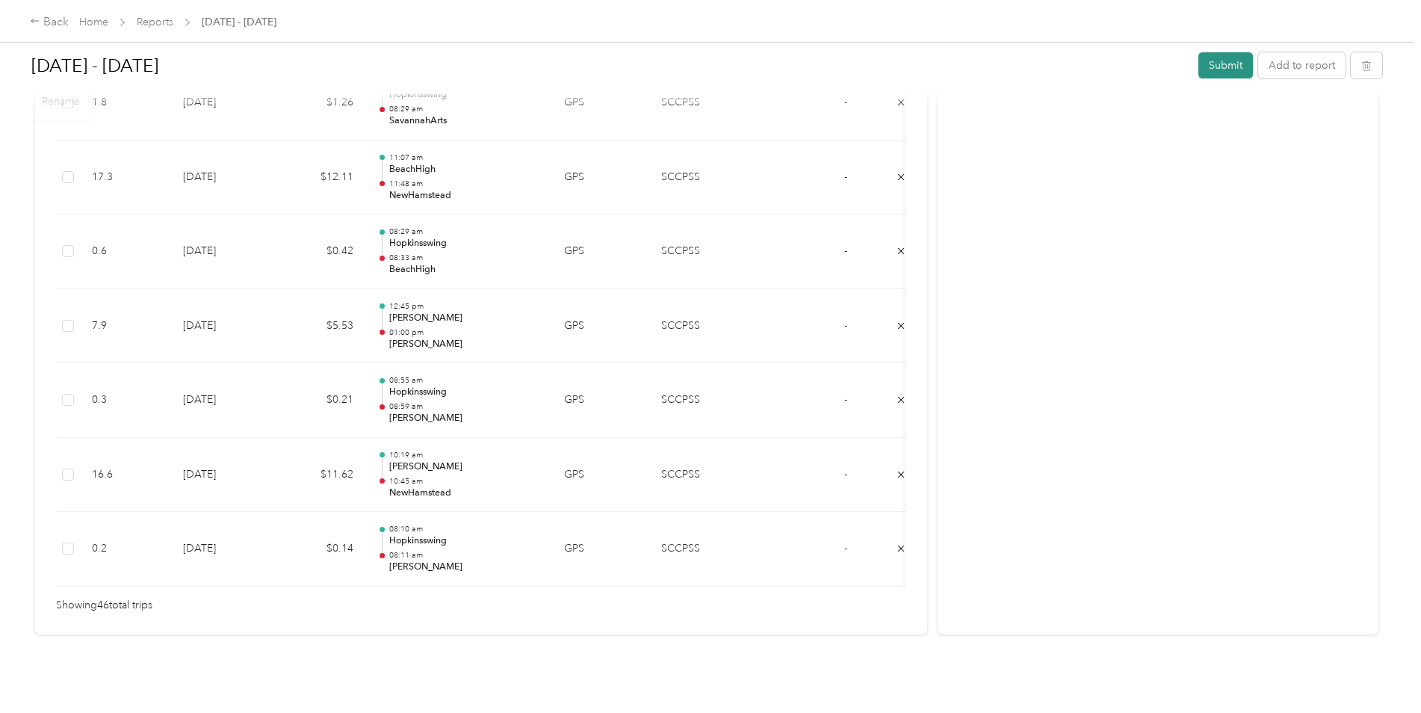
click at [1216, 64] on button "Submit" at bounding box center [1225, 65] width 55 height 26
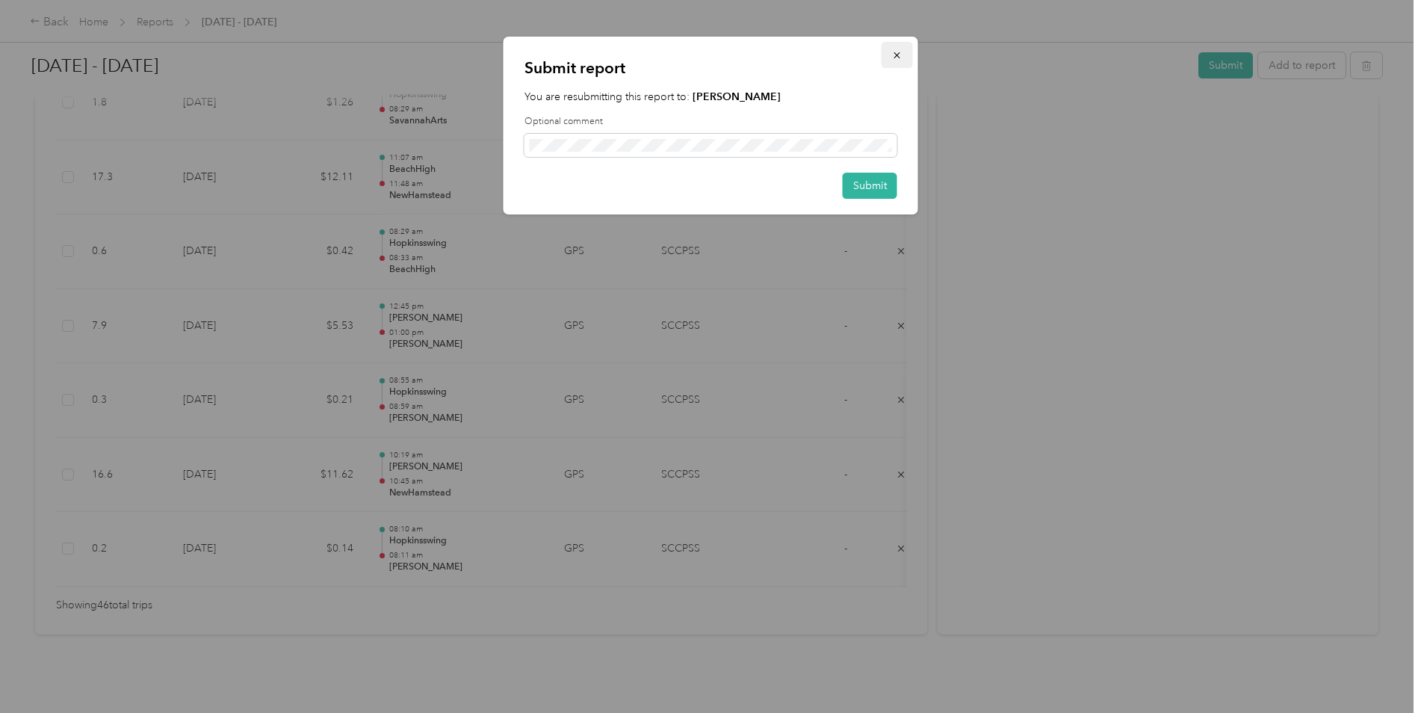
click at [901, 55] on icon "button" at bounding box center [897, 55] width 10 height 10
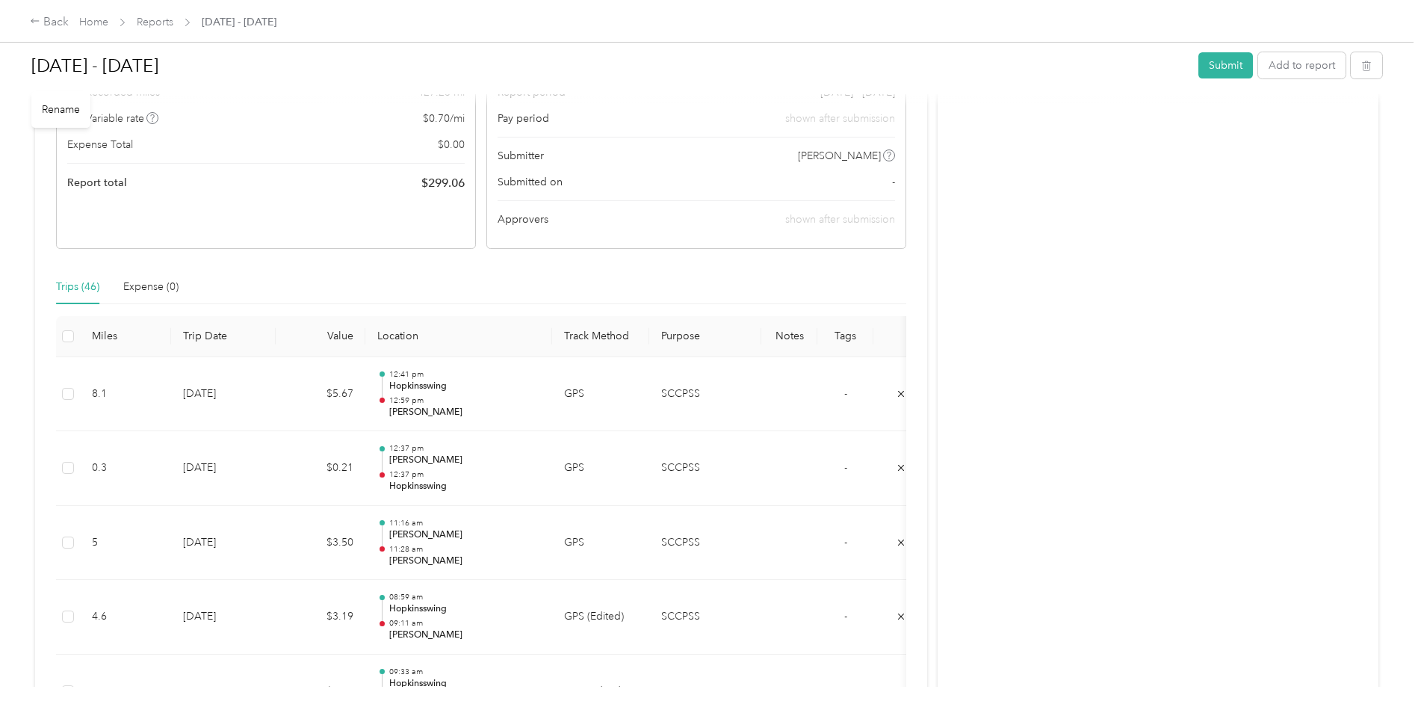
scroll to position [0, 0]
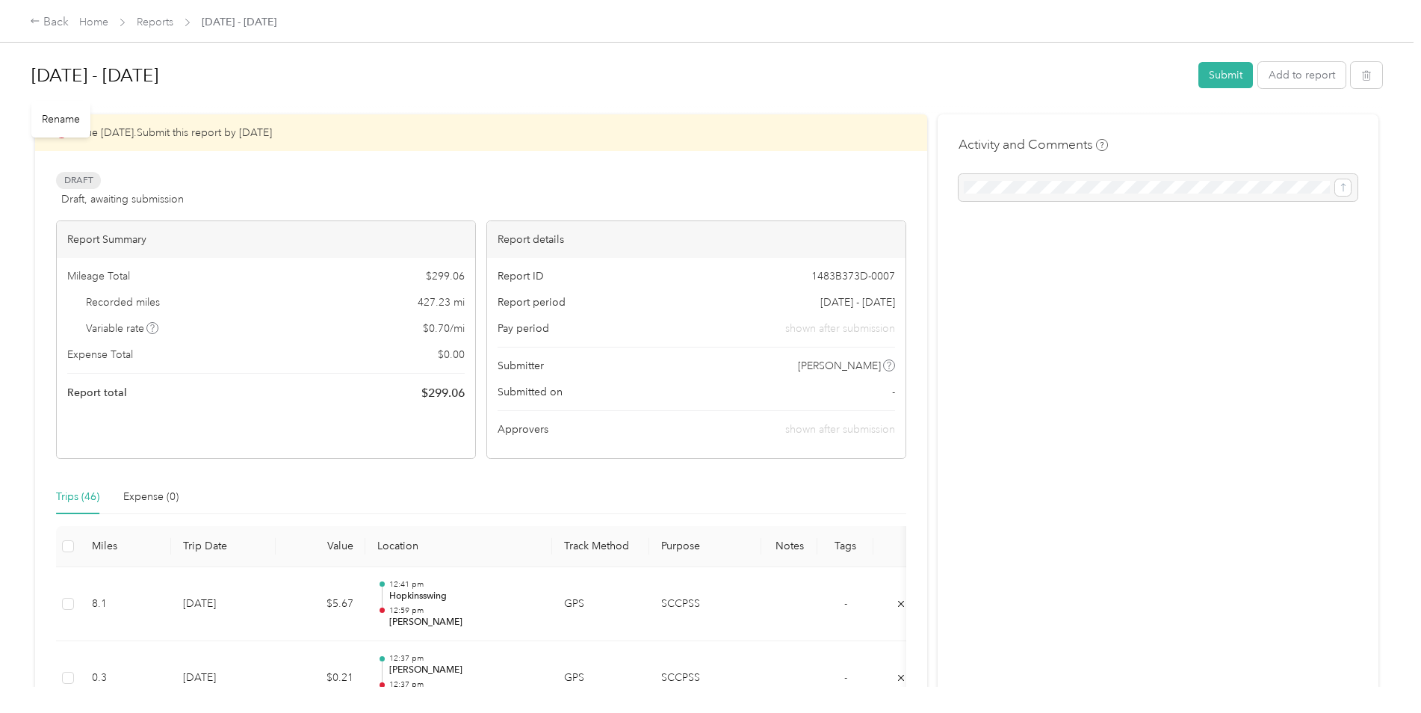
click at [152, 71] on h1 "[DATE] - [DATE]" at bounding box center [609, 76] width 1156 height 36
click at [265, 103] on div "M_Rony - Aug 1 - 31, 2025 Submit Add to report" at bounding box center [706, 79] width 1351 height 55
click at [55, 81] on h1 "M_Rony - Aug 1 - 31, 2025" at bounding box center [609, 76] width 1156 height 36
click at [5, 89] on div "M_Rony - Aug 1 - 31, 2025 Submit Add to report Due tomorrow. Submit this report…" at bounding box center [706, 343] width 1413 height 687
click at [366, 74] on h1 "Rony Mathieu - August 2025" at bounding box center [609, 76] width 1156 height 36
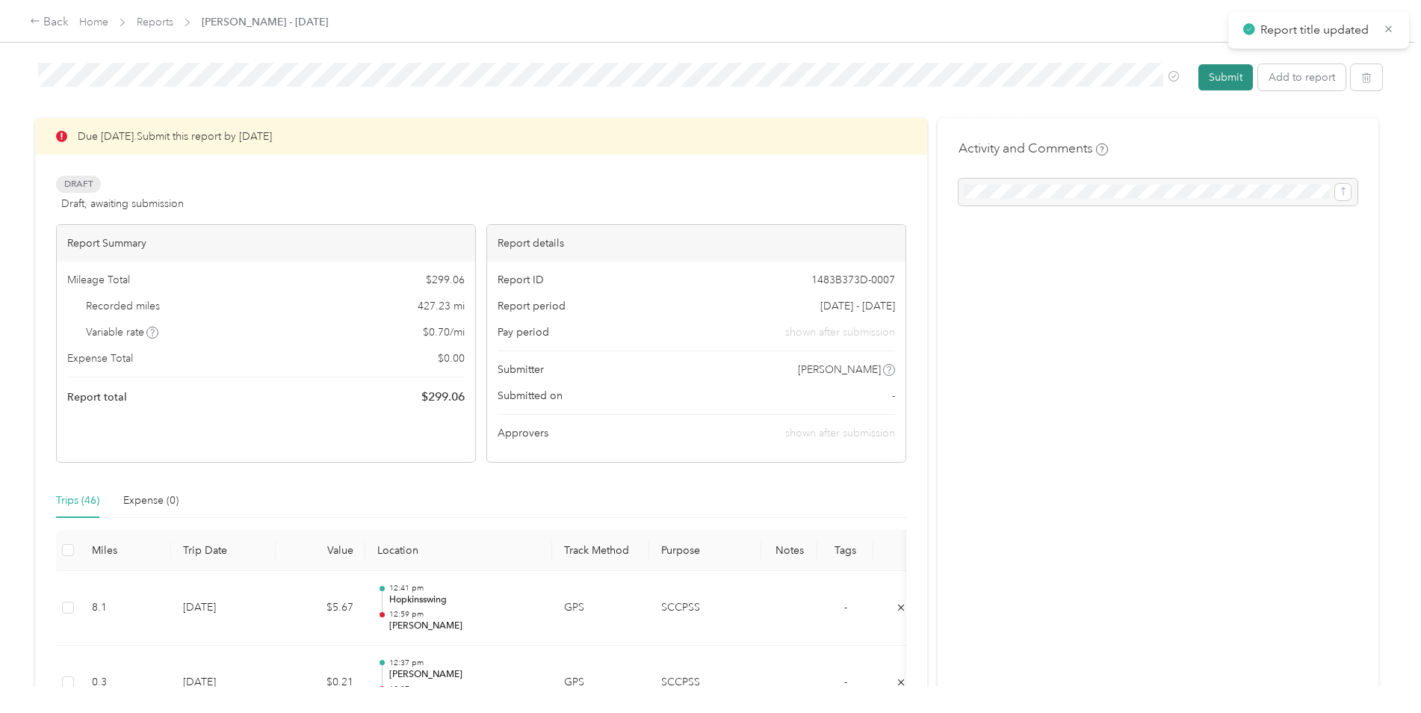
click at [1229, 78] on button "Submit" at bounding box center [1225, 77] width 55 height 26
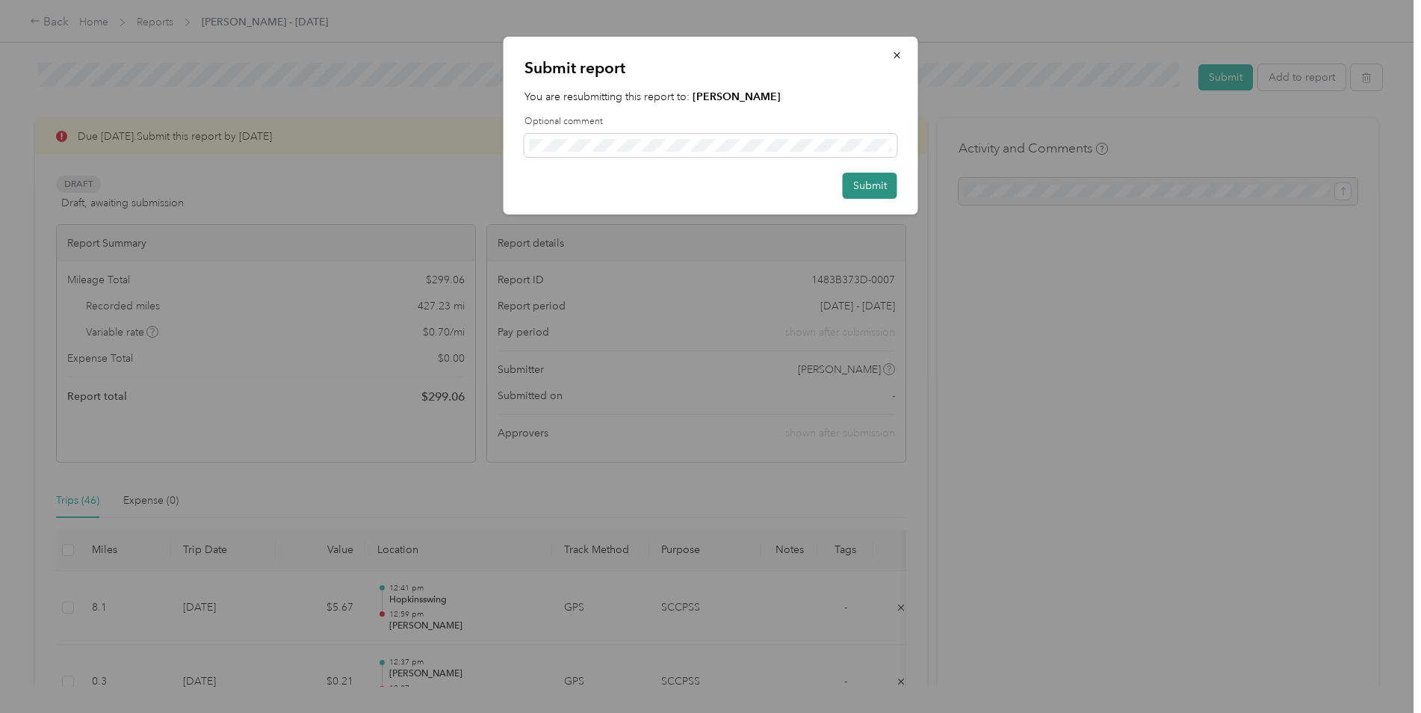
click at [867, 187] on button "Submit" at bounding box center [870, 186] width 55 height 26
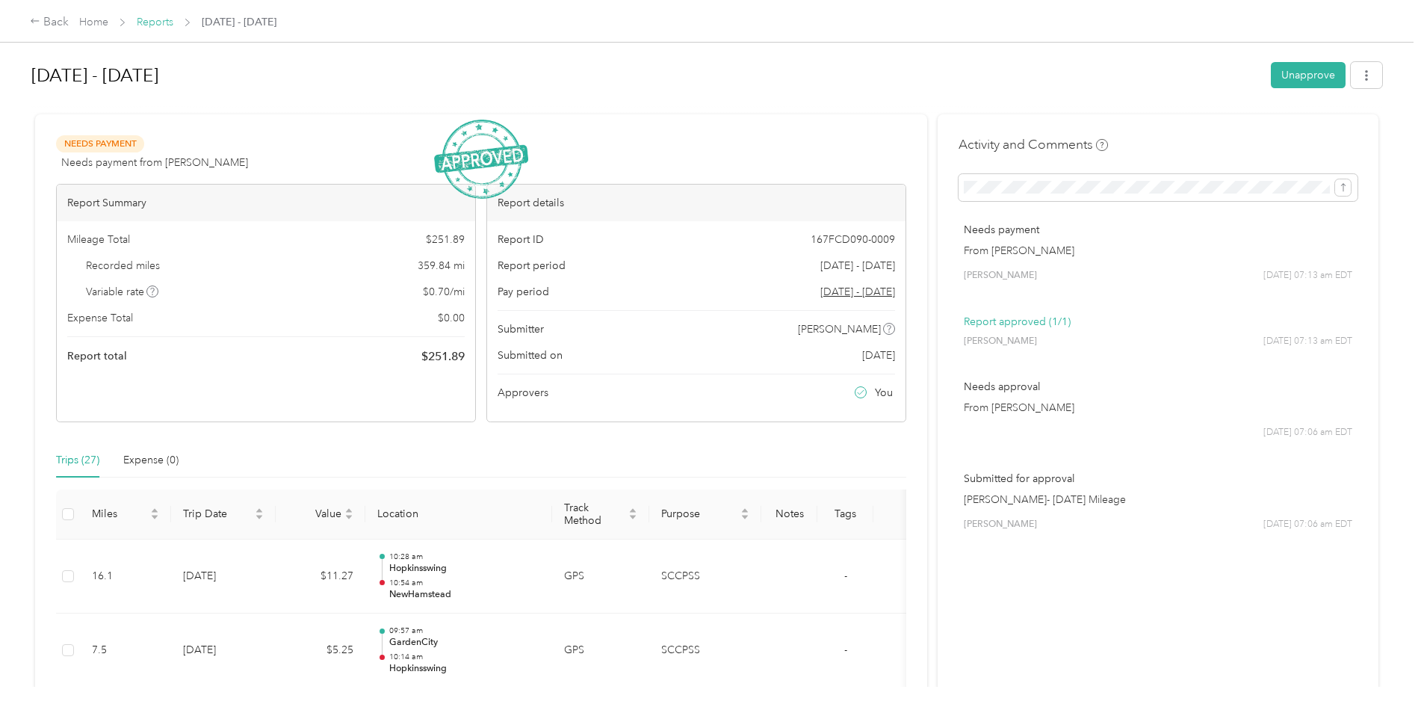
click at [157, 19] on link "Reports" at bounding box center [155, 22] width 37 height 13
